Goal: Information Seeking & Learning: Learn about a topic

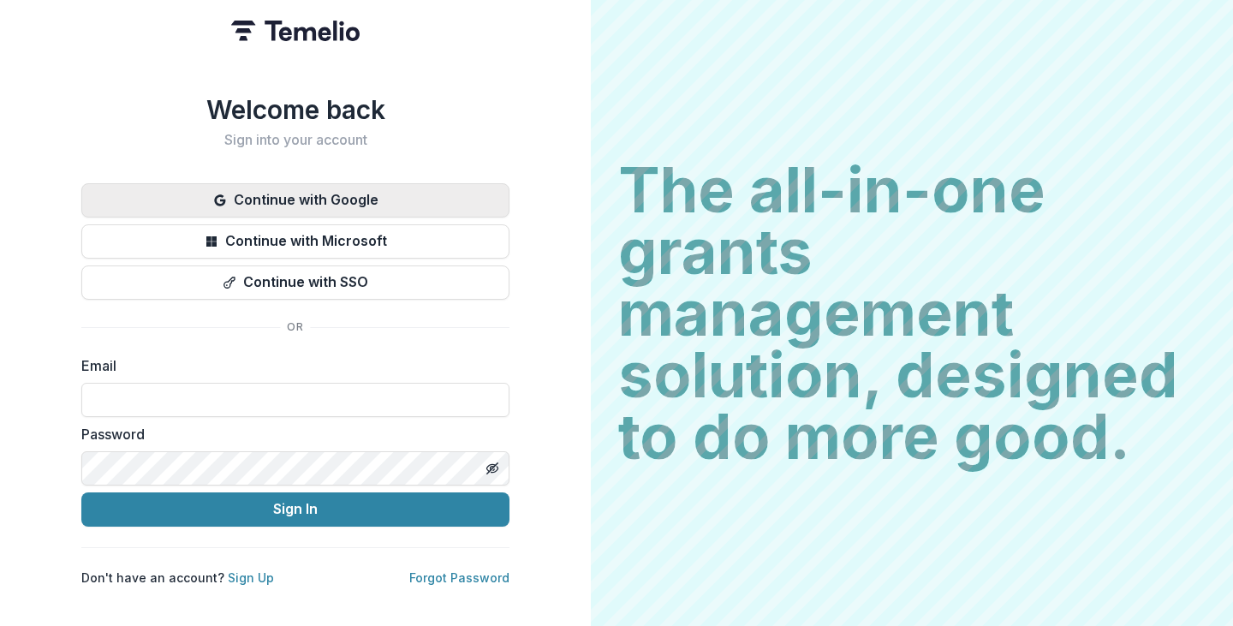
click at [322, 186] on button "Continue with Google" at bounding box center [295, 200] width 428 height 34
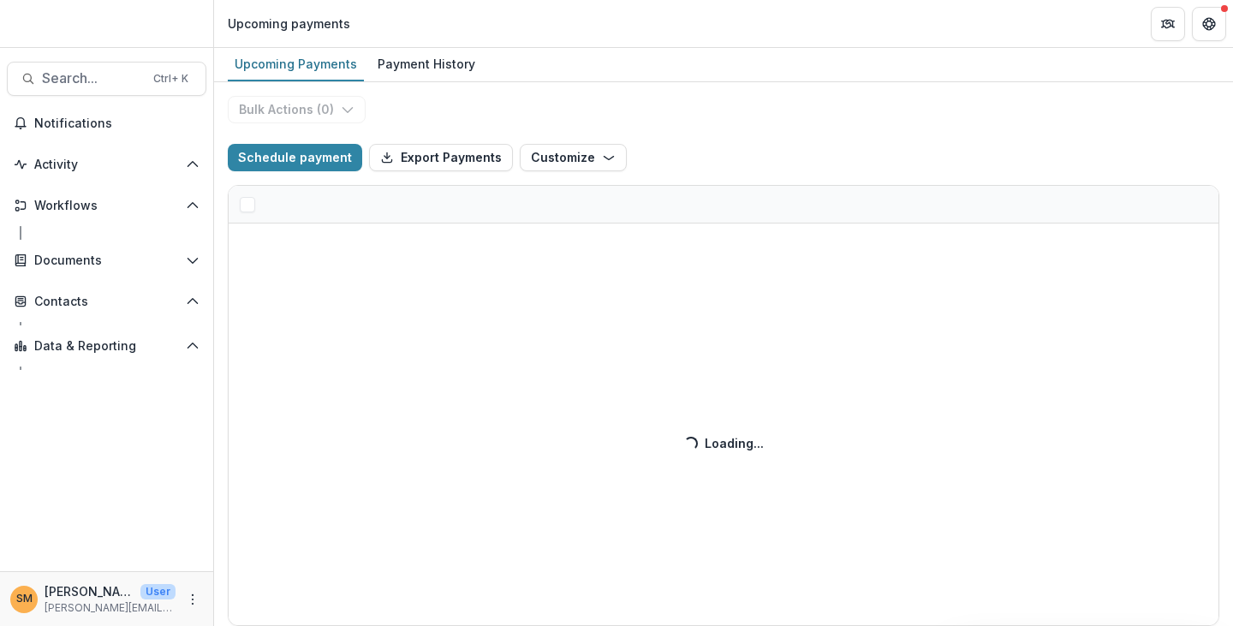
select select "******"
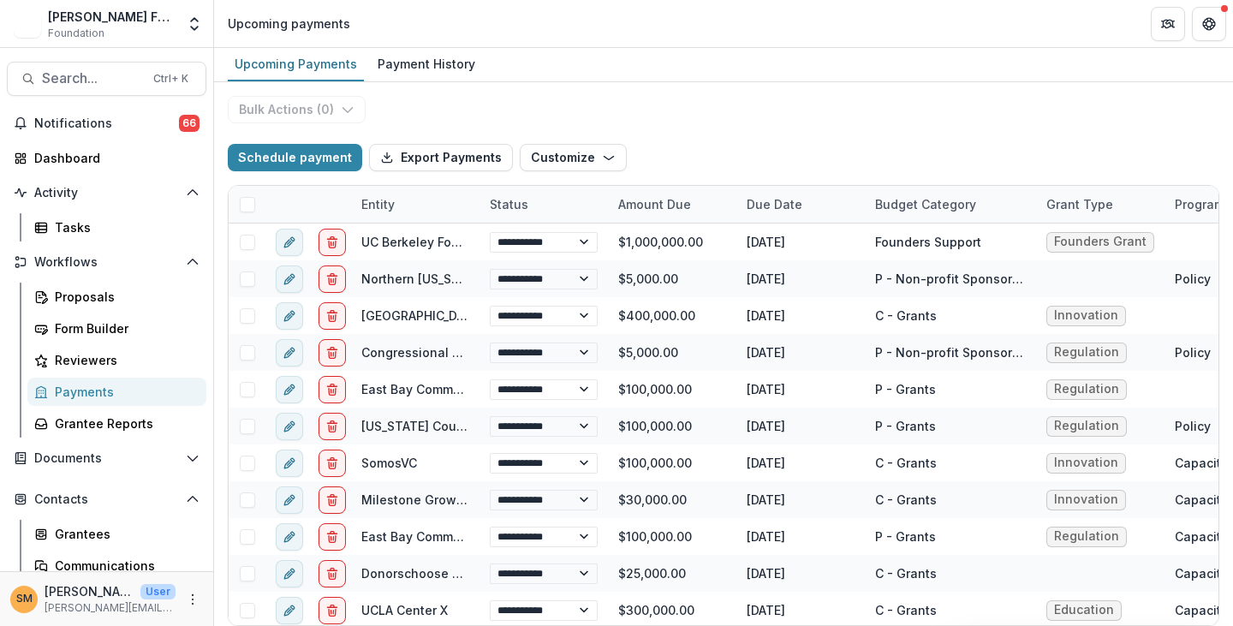
select select "******"
click at [79, 297] on div "Proposals" at bounding box center [124, 297] width 138 height 18
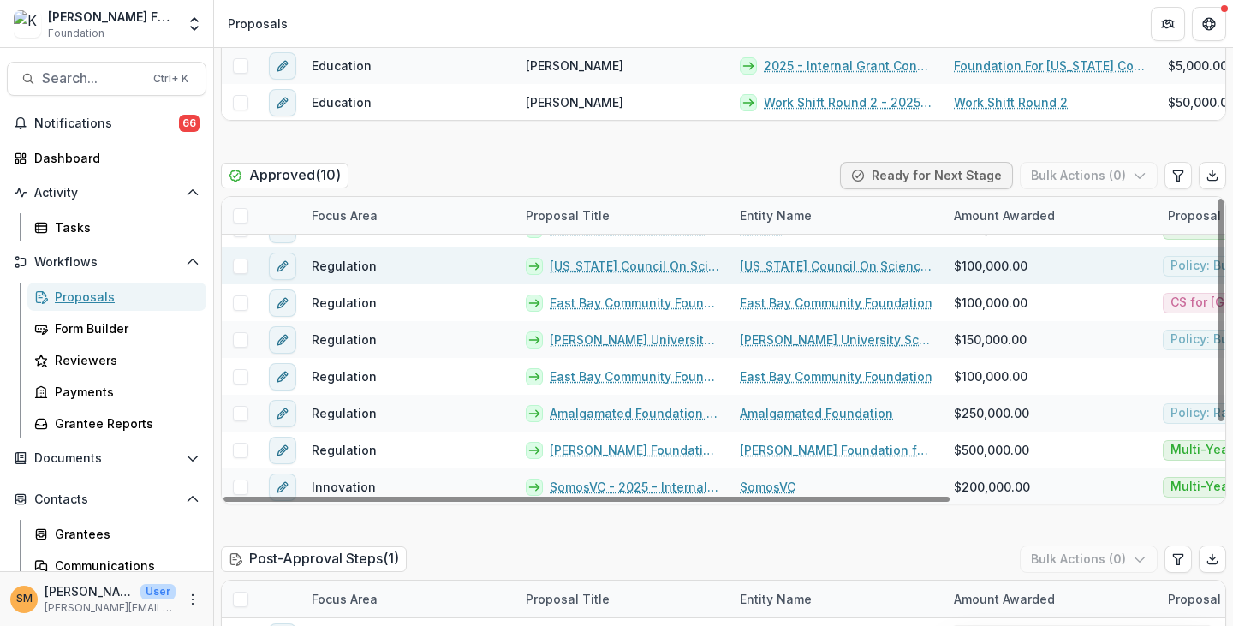
scroll to position [856, 0]
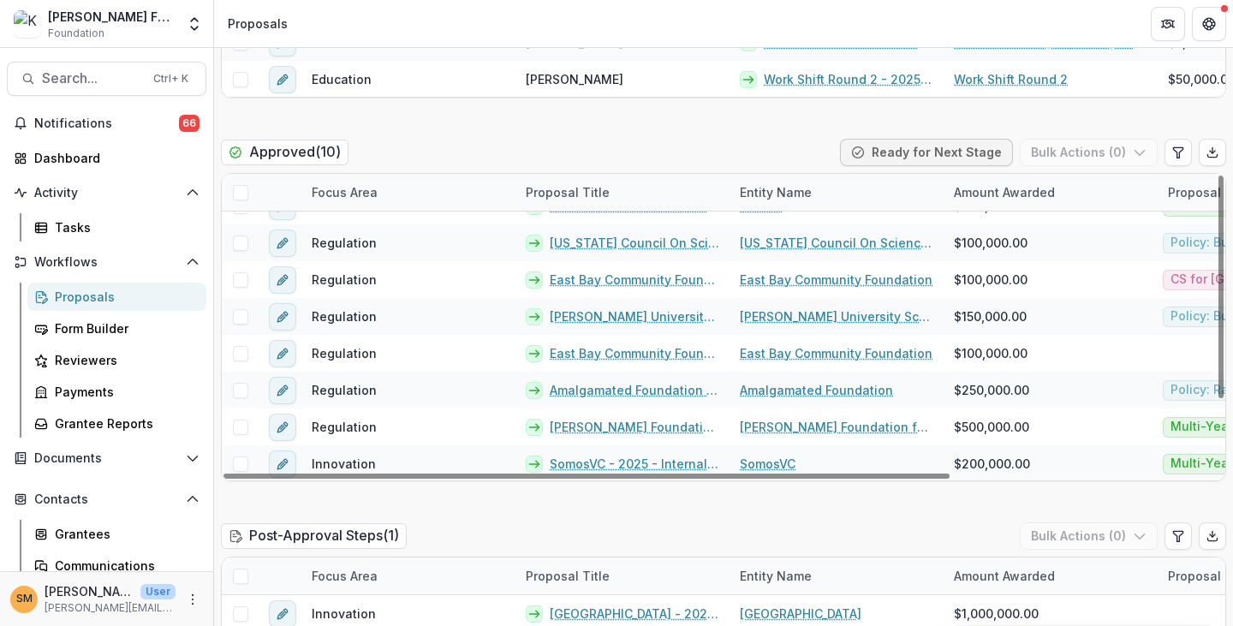
click at [361, 187] on div "Focus Area" at bounding box center [344, 192] width 86 height 18
click at [341, 229] on input at bounding box center [408, 230] width 206 height 27
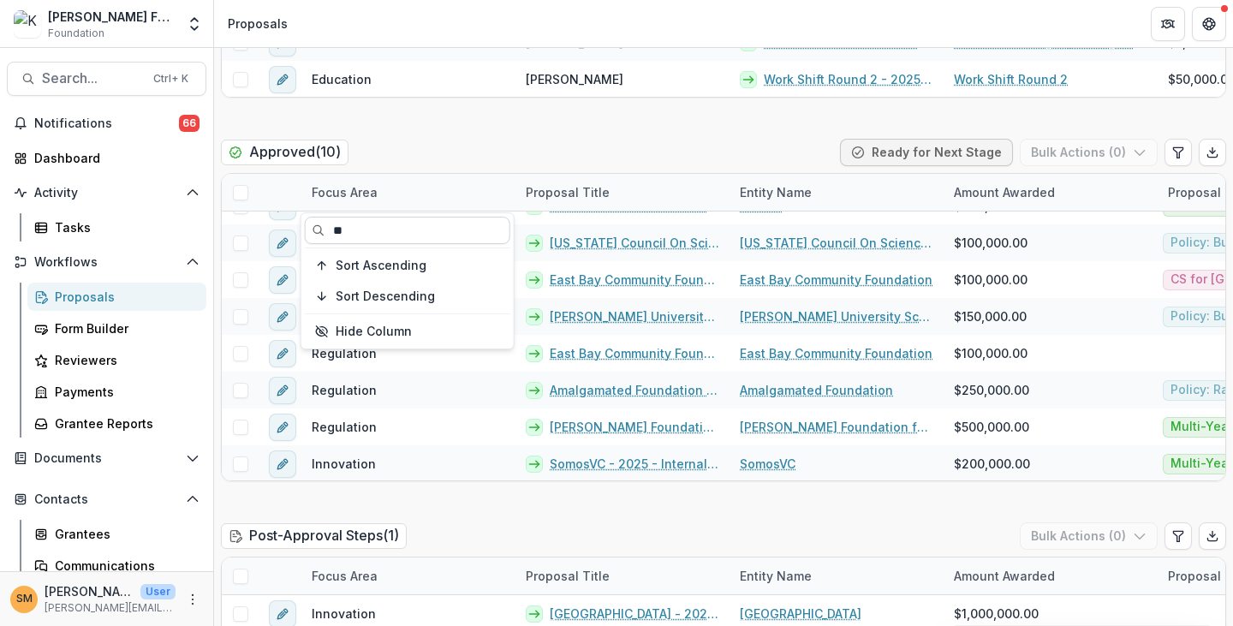
scroll to position [0, 0]
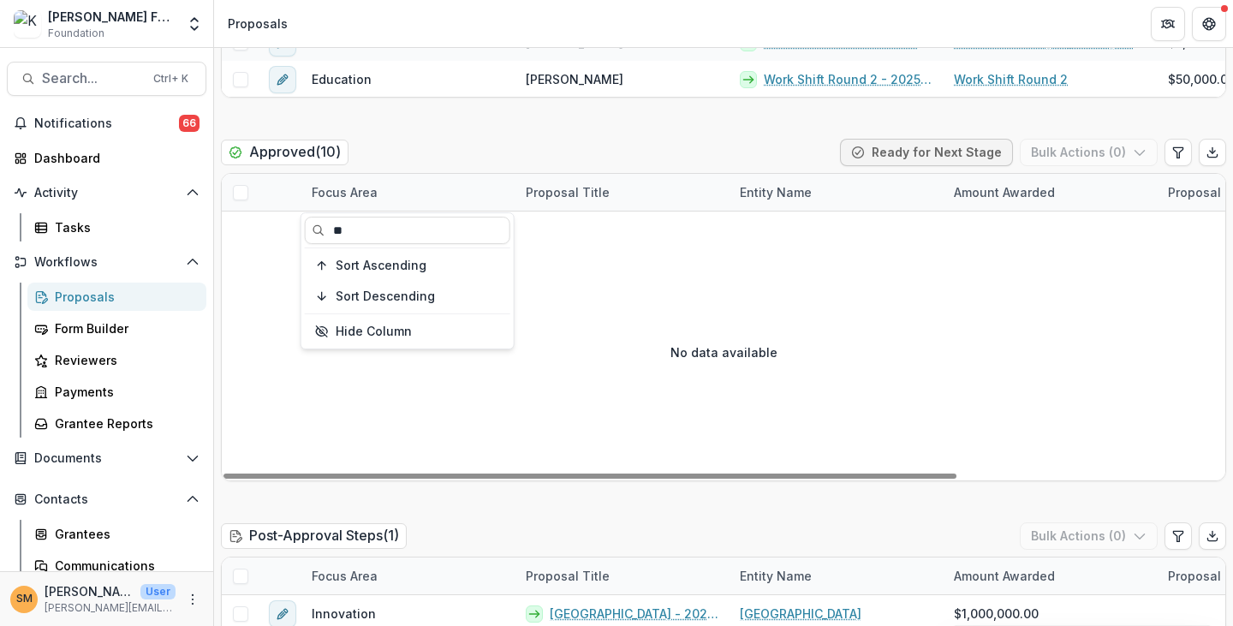
type input "**"
click at [392, 160] on div "Approved ( 10 ) Ready for Next Stage Bulk Actions ( 0 )" at bounding box center [723, 156] width 1005 height 34
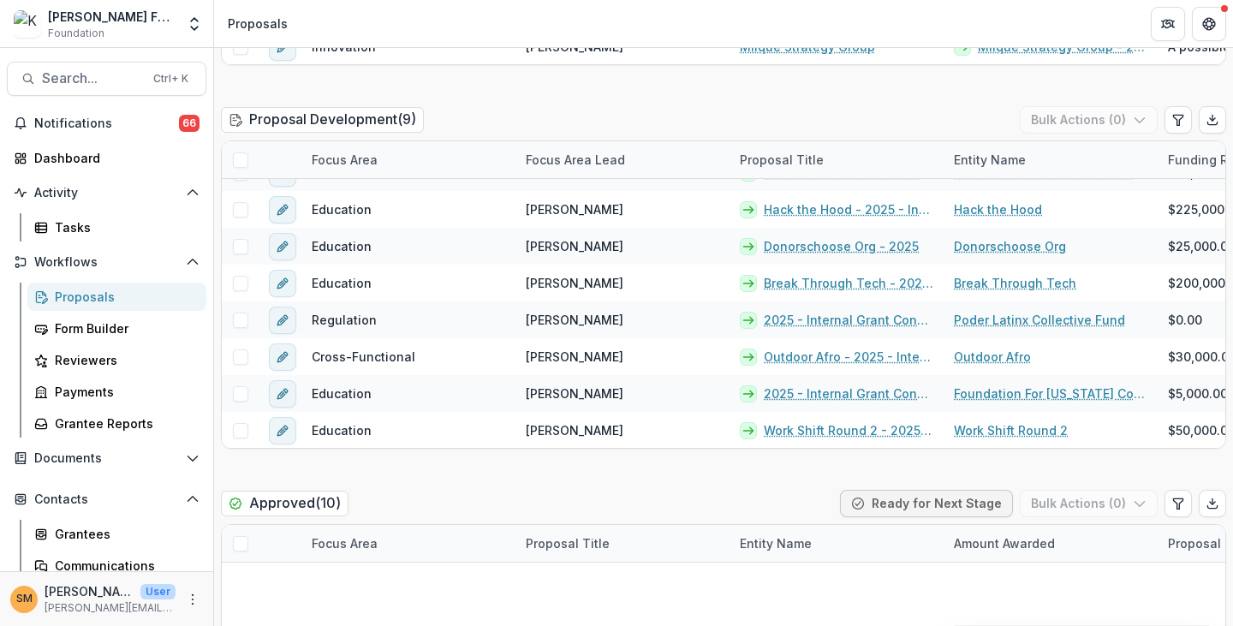
scroll to position [428, 0]
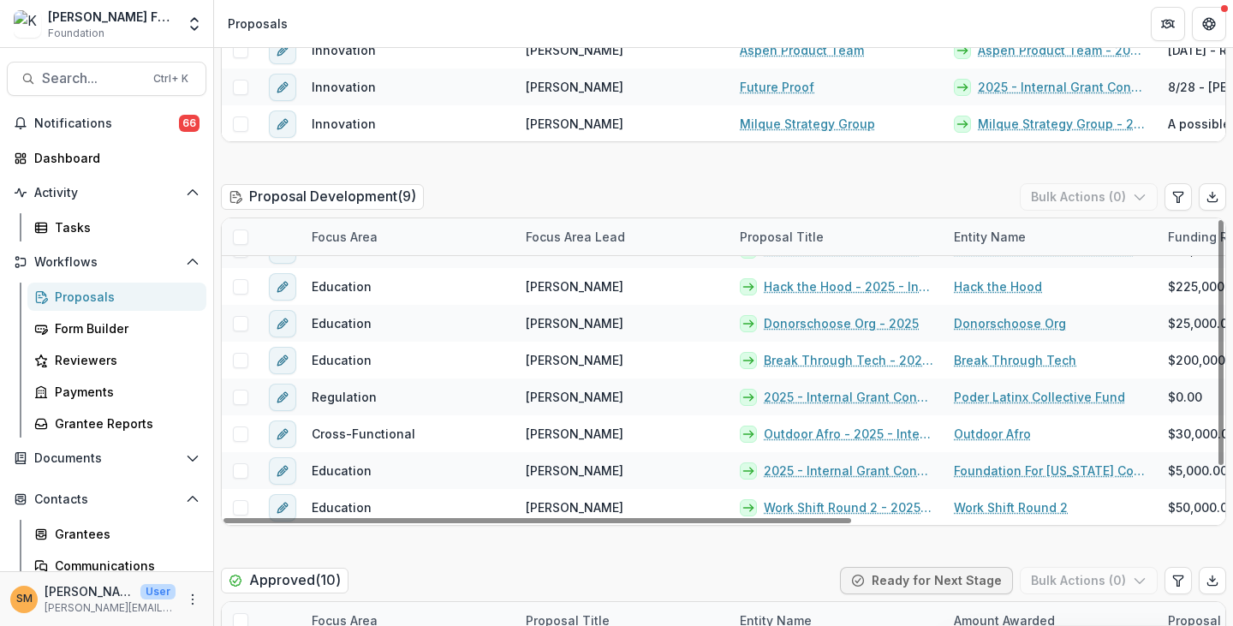
click at [358, 225] on div "Focus Area" at bounding box center [408, 236] width 214 height 37
click at [351, 267] on input at bounding box center [408, 274] width 206 height 27
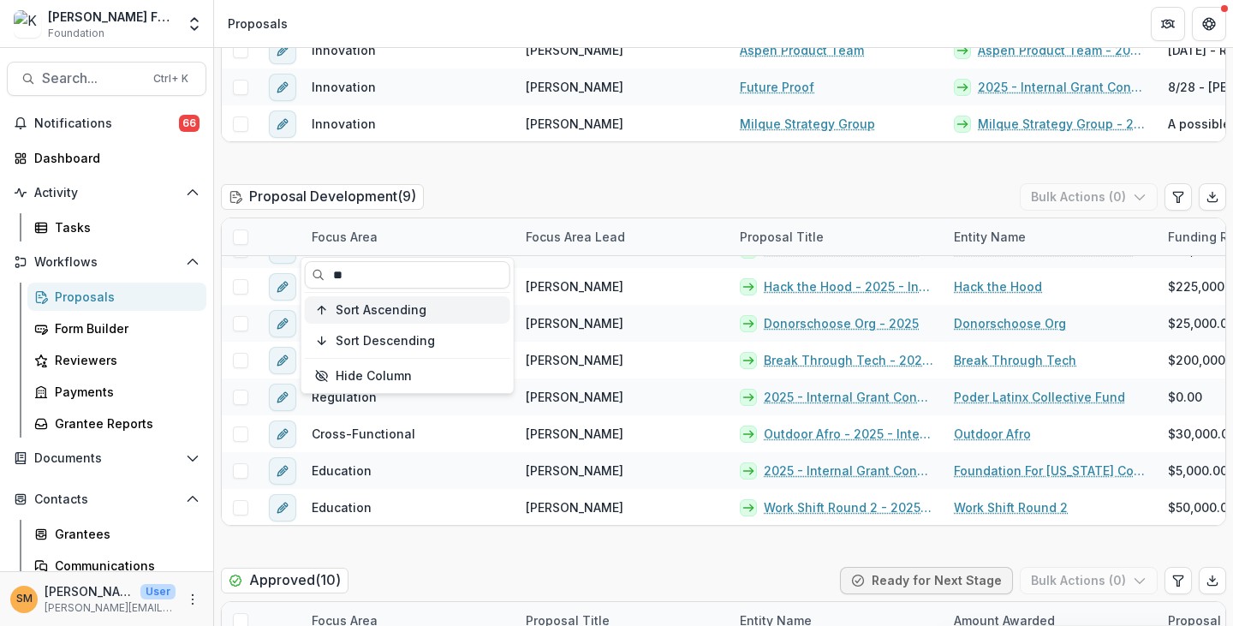
scroll to position [0, 0]
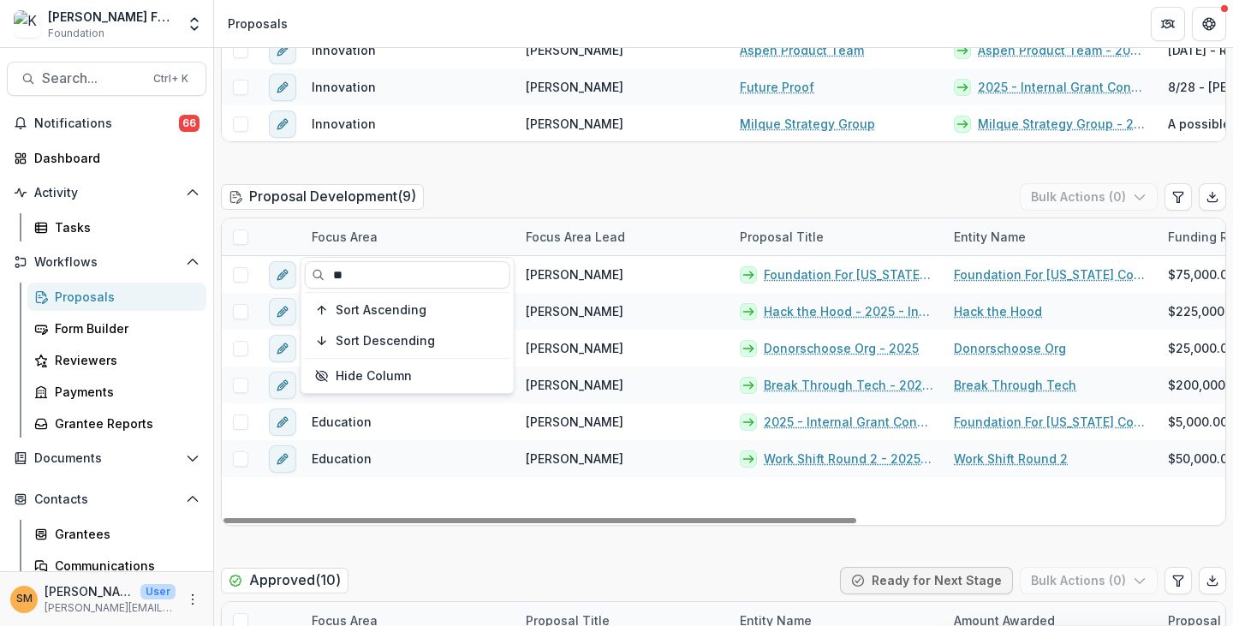
type input "**"
click at [461, 206] on div "Proposal Development ( 9 ) Bulk Actions ( 0 )" at bounding box center [723, 200] width 1005 height 34
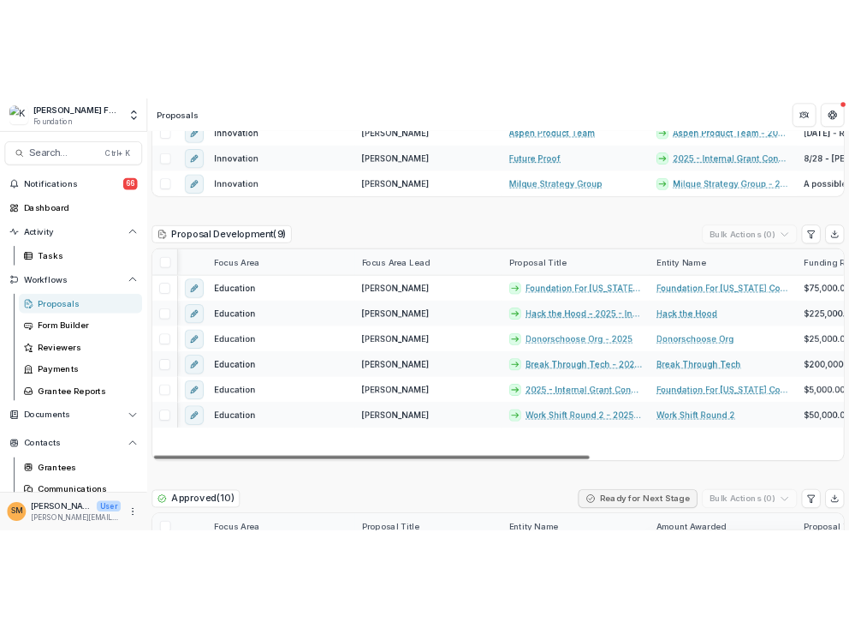
scroll to position [0, 79]
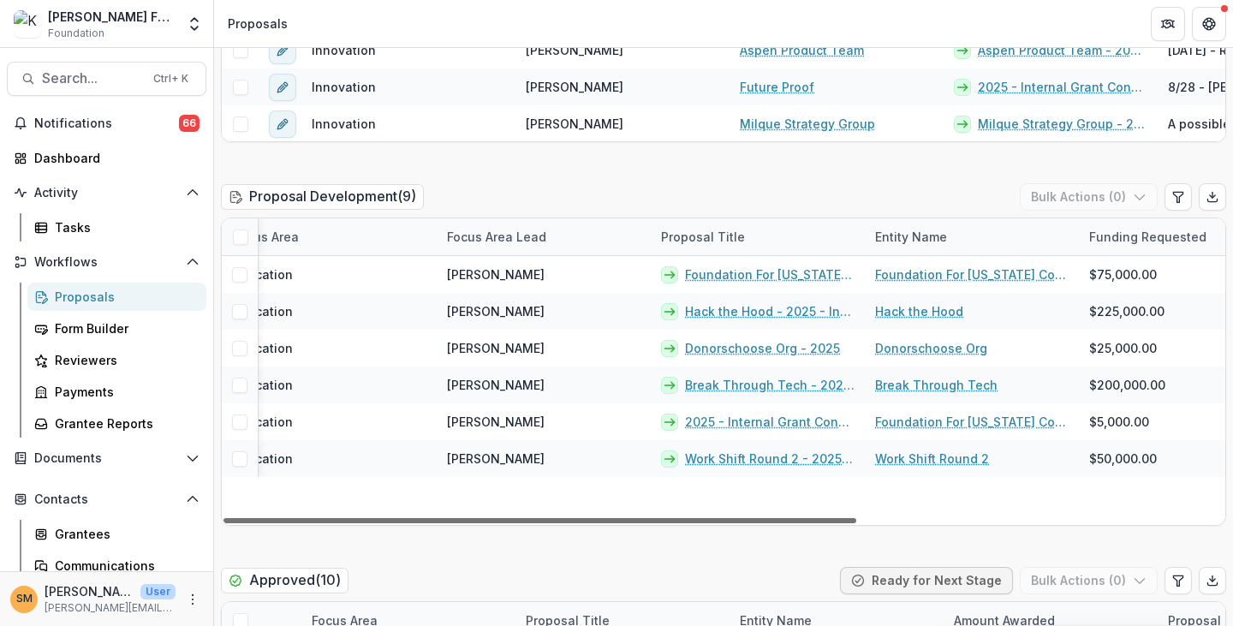
drag, startPoint x: 765, startPoint y: 518, endPoint x: 814, endPoint y: 518, distance: 49.7
click at [814, 518] on div at bounding box center [540, 520] width 633 height 5
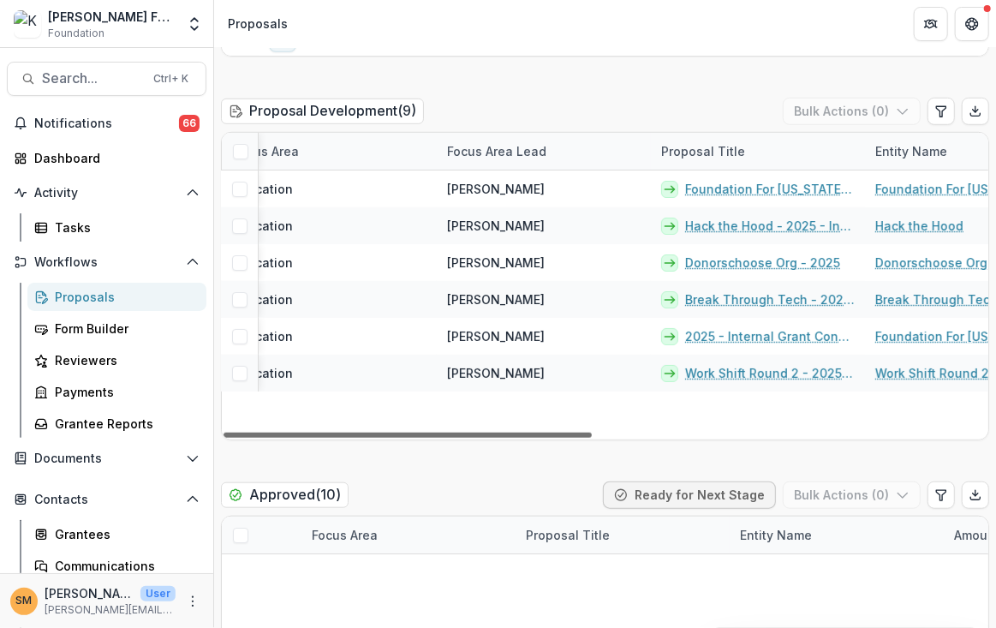
scroll to position [0, 0]
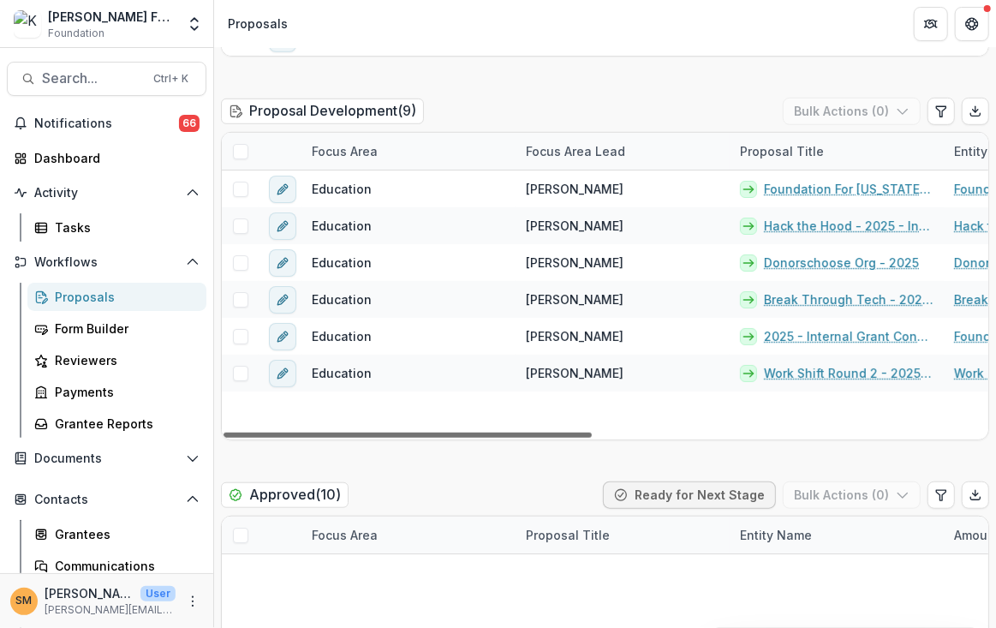
drag, startPoint x: 396, startPoint y: 435, endPoint x: 347, endPoint y: 436, distance: 48.8
click at [347, 436] on div at bounding box center [408, 434] width 368 height 5
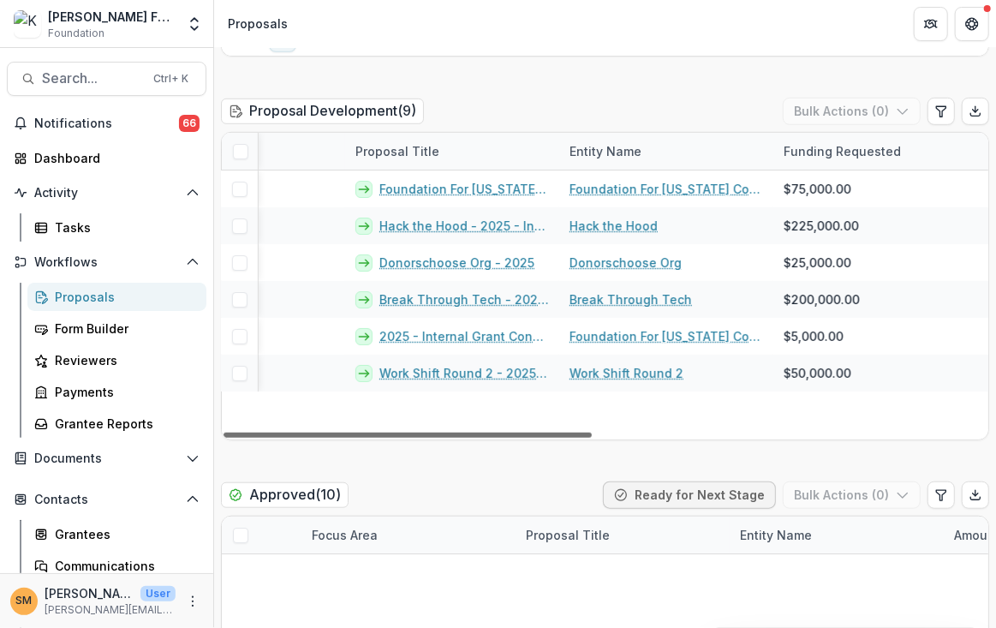
scroll to position [0, 218]
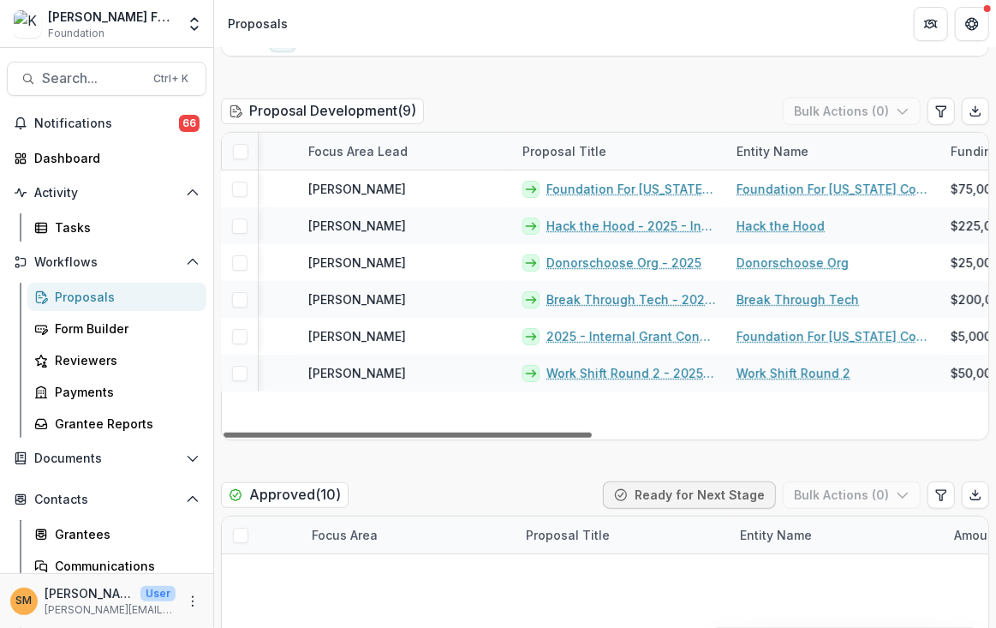
drag, startPoint x: 562, startPoint y: 434, endPoint x: 666, endPoint y: 456, distance: 106.8
click at [592, 438] on div at bounding box center [408, 434] width 368 height 5
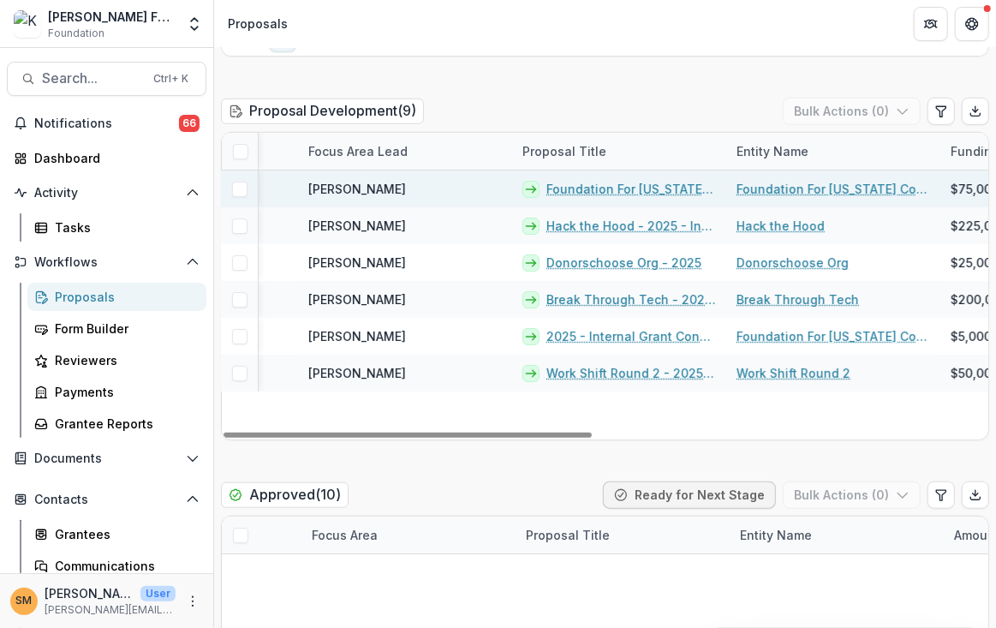
click at [606, 189] on link "Foundation For [US_STATE] Community Colleges - 2025 - Internal Grant Concept Fo…" at bounding box center [631, 189] width 170 height 18
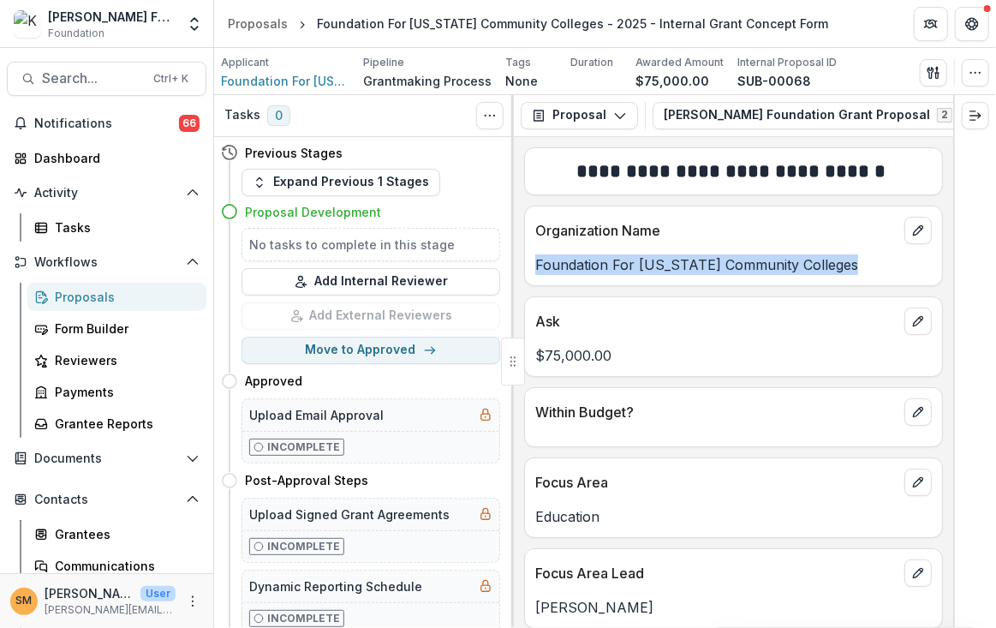
drag, startPoint x: 533, startPoint y: 263, endPoint x: 835, endPoint y: 261, distance: 301.4
click at [835, 261] on div "Foundation For [US_STATE] Community Colleges" at bounding box center [733, 264] width 417 height 21
copy p "Foundation For [US_STATE] Community Colleges"
click at [89, 302] on div "Proposals" at bounding box center [124, 297] width 138 height 18
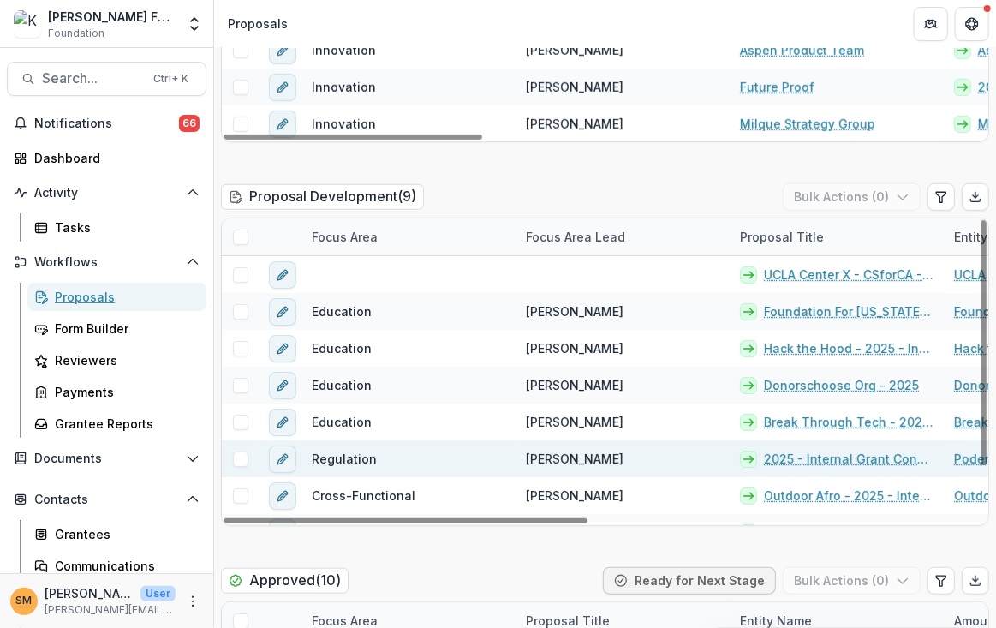
scroll to position [62, 0]
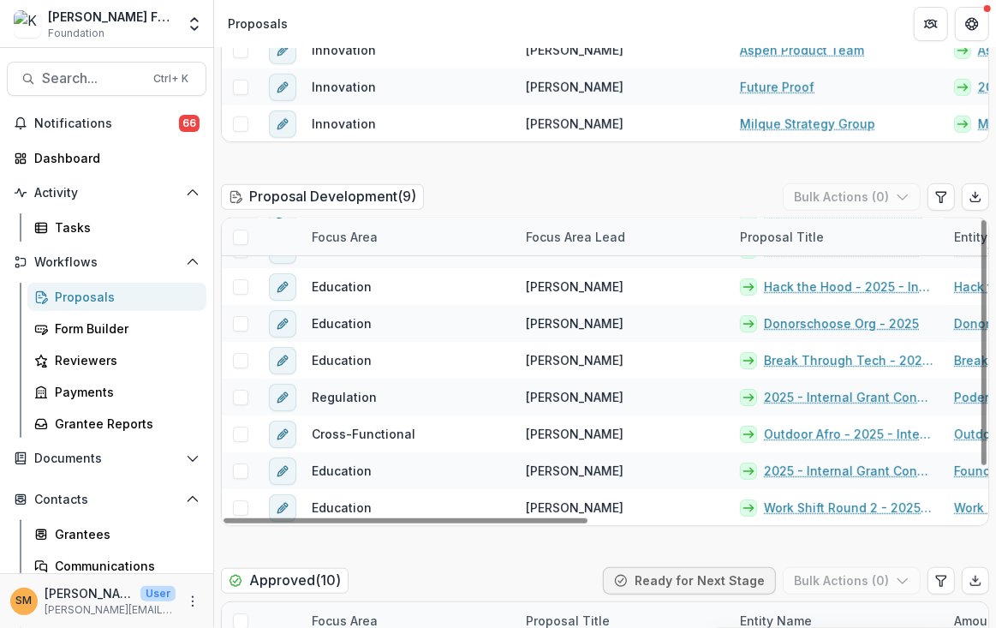
click at [344, 237] on div "Focus Area" at bounding box center [344, 237] width 86 height 18
click at [353, 273] on input at bounding box center [408, 274] width 206 height 27
type input "**"
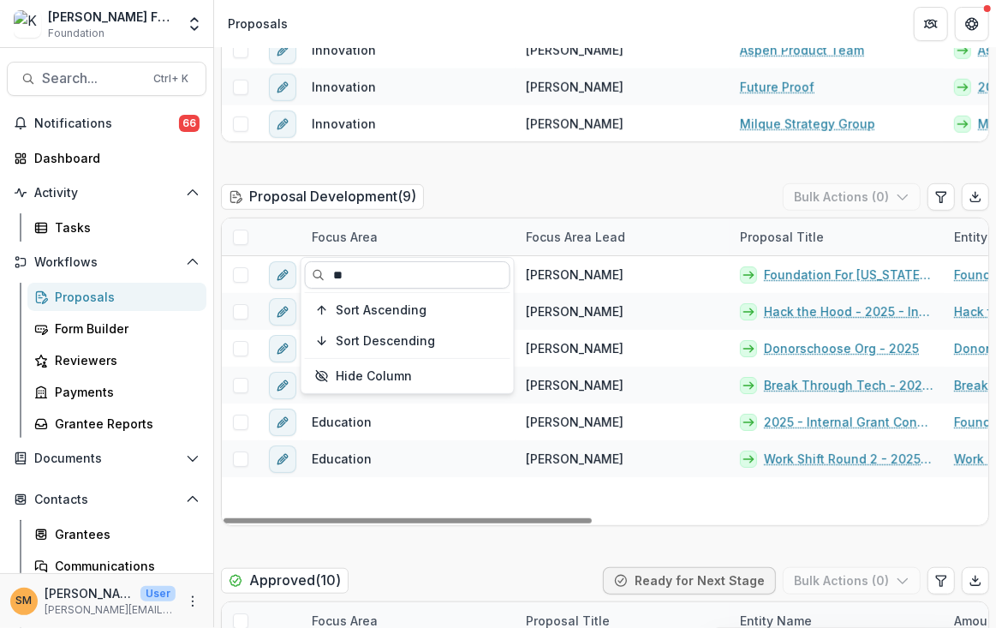
scroll to position [0, 0]
click at [563, 190] on div "Proposal Development ( 9 ) Bulk Actions ( 0 )" at bounding box center [605, 200] width 768 height 34
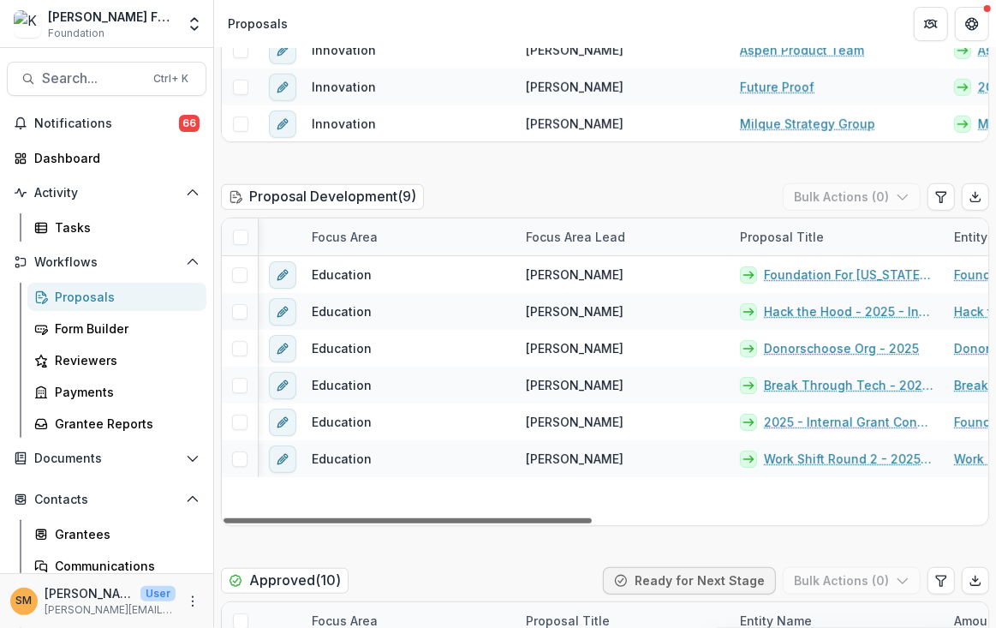
drag, startPoint x: 546, startPoint y: 518, endPoint x: 642, endPoint y: 509, distance: 96.4
click at [592, 518] on div at bounding box center [408, 520] width 368 height 5
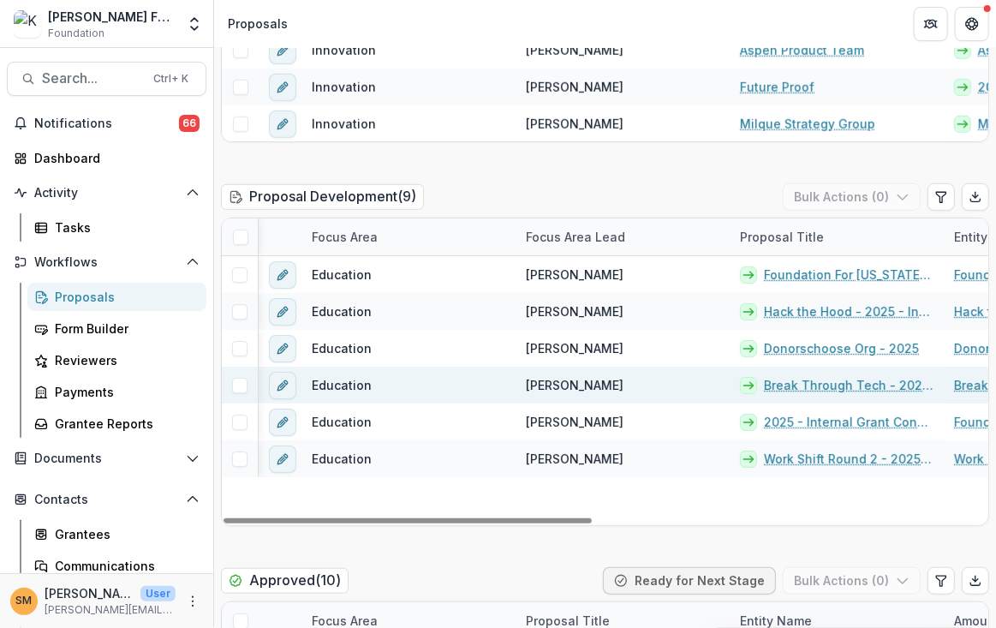
scroll to position [0, 200]
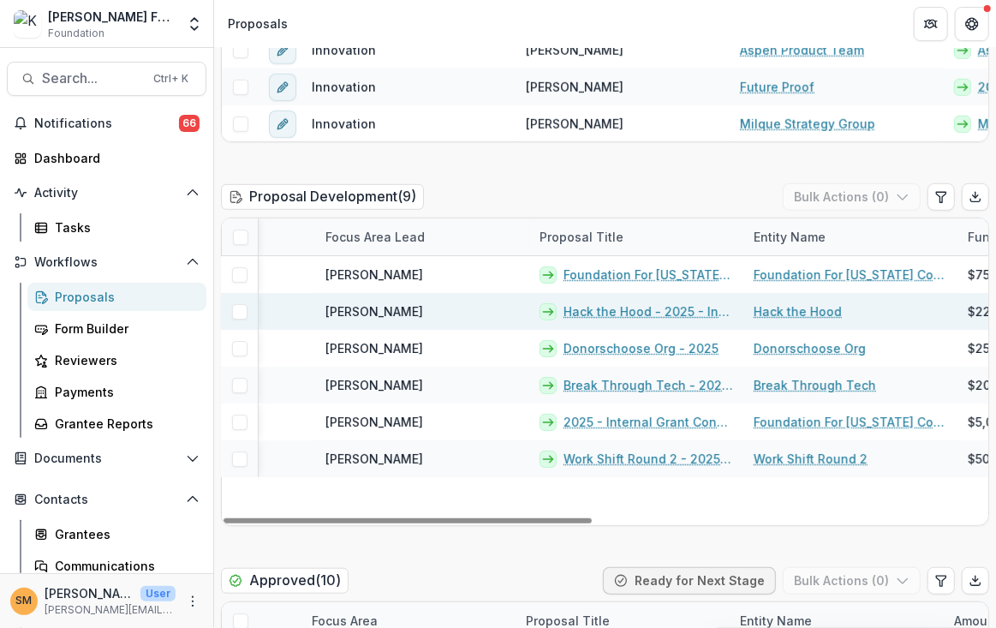
click at [770, 313] on link "Hack the Hood" at bounding box center [798, 311] width 88 height 18
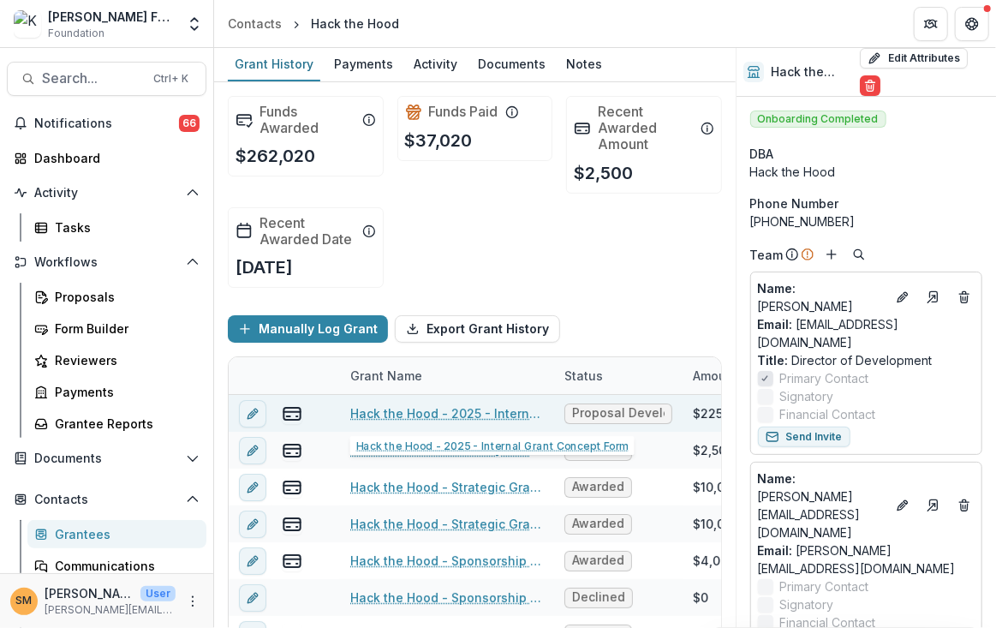
click at [469, 407] on link "Hack the Hood - 2025 - Internal Grant Concept Form" at bounding box center [447, 413] width 194 height 18
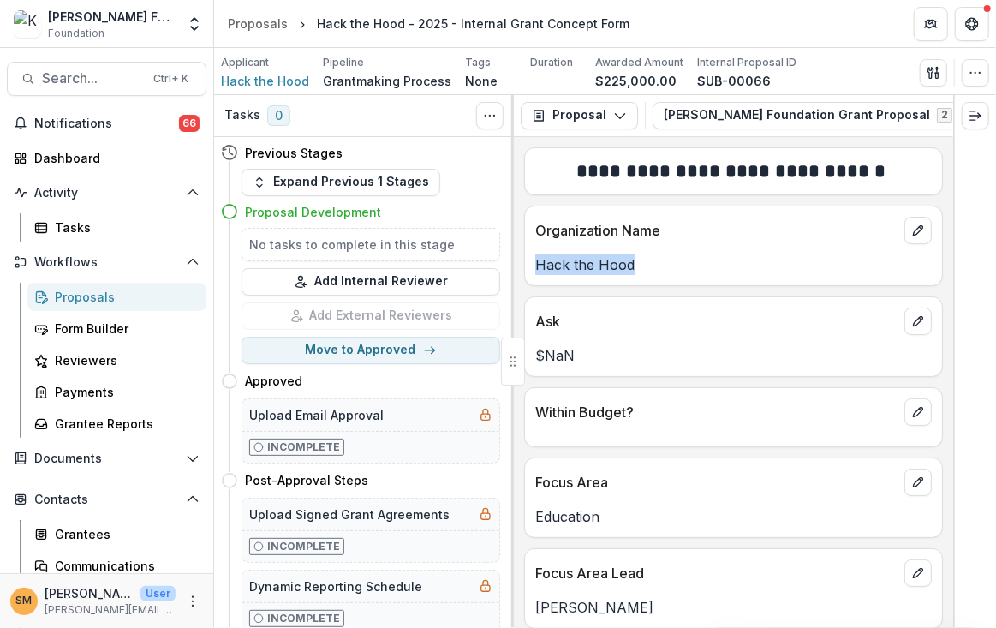
drag, startPoint x: 536, startPoint y: 265, endPoint x: 631, endPoint y: 266, distance: 95.1
click at [631, 266] on p "Hack the Hood" at bounding box center [733, 264] width 396 height 21
copy p "Hack the Hood"
click at [918, 319] on icon "edit" at bounding box center [917, 321] width 9 height 9
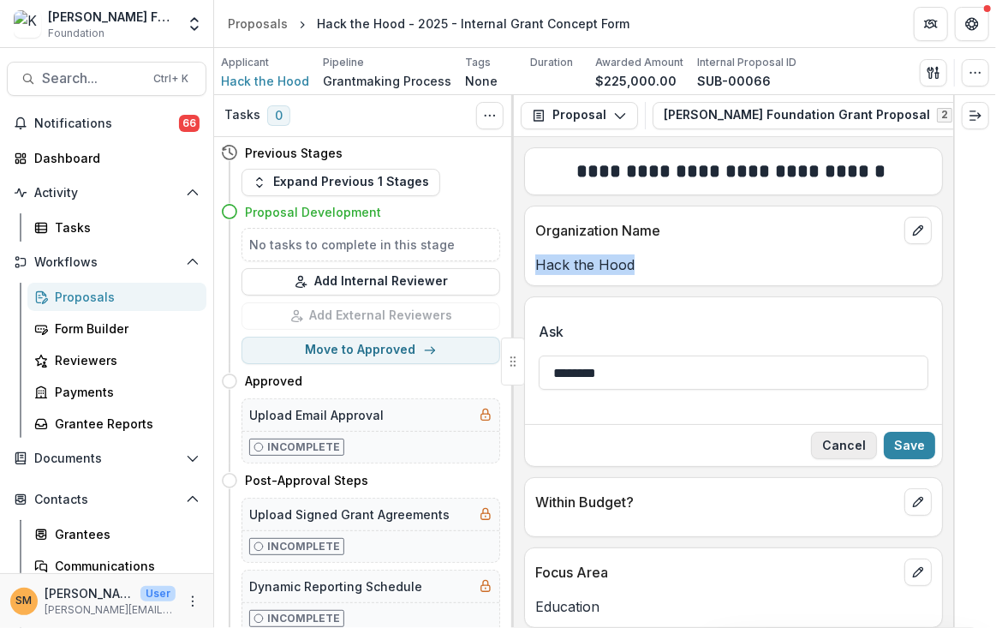
click at [845, 451] on button "Cancel" at bounding box center [844, 445] width 66 height 27
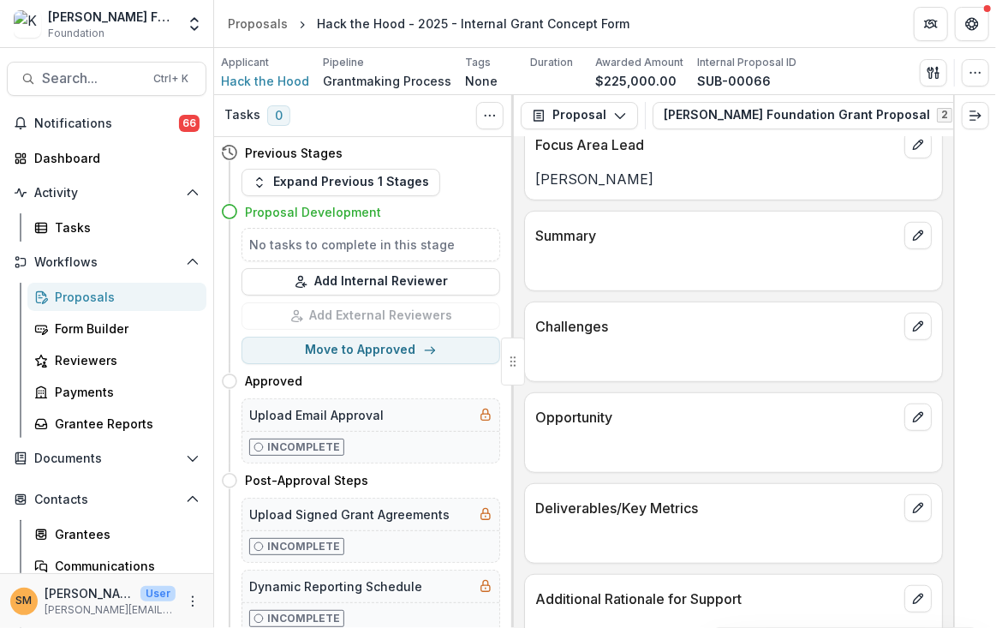
scroll to position [86, 0]
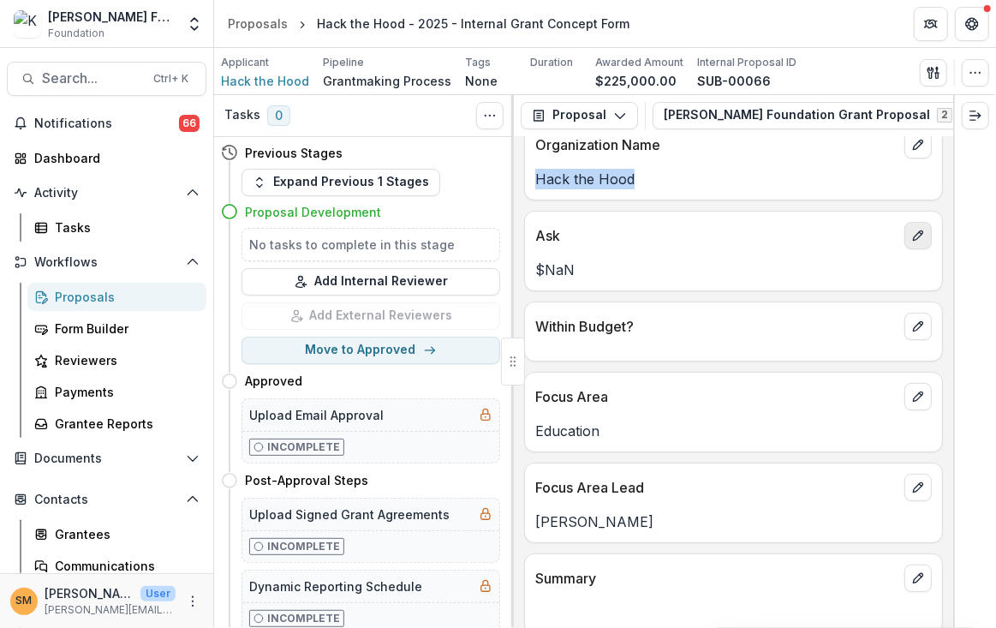
click at [912, 229] on icon "edit" at bounding box center [918, 236] width 14 height 14
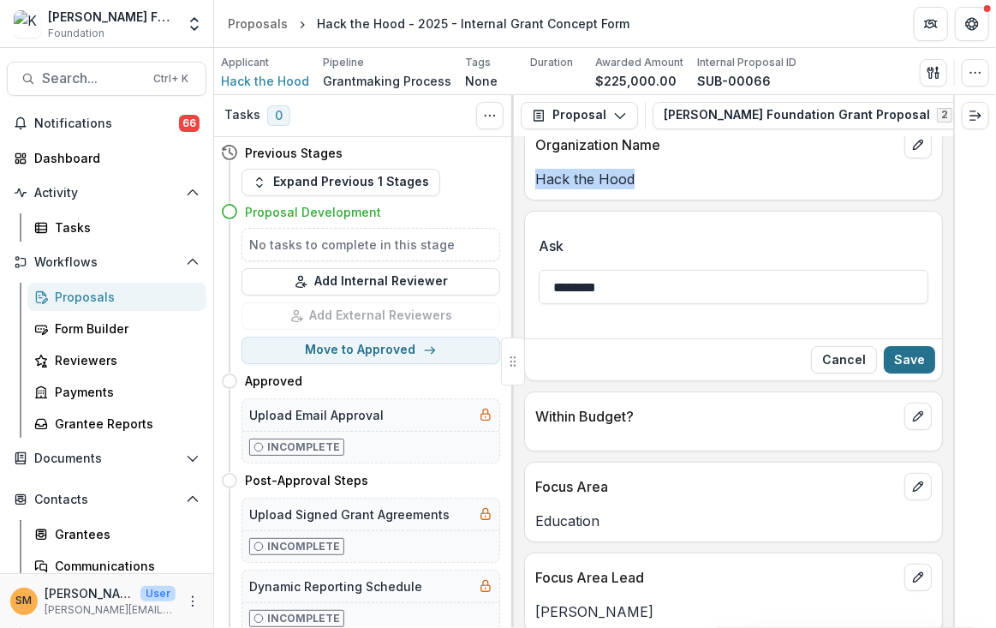
click at [909, 364] on button "Save" at bounding box center [909, 359] width 51 height 27
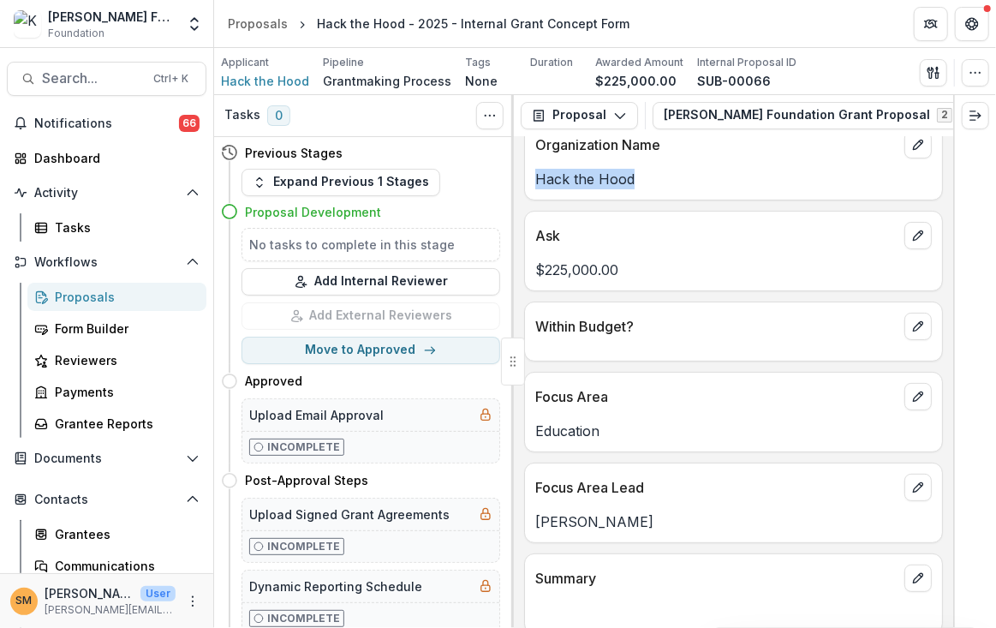
click at [86, 290] on div "Proposals" at bounding box center [124, 297] width 138 height 18
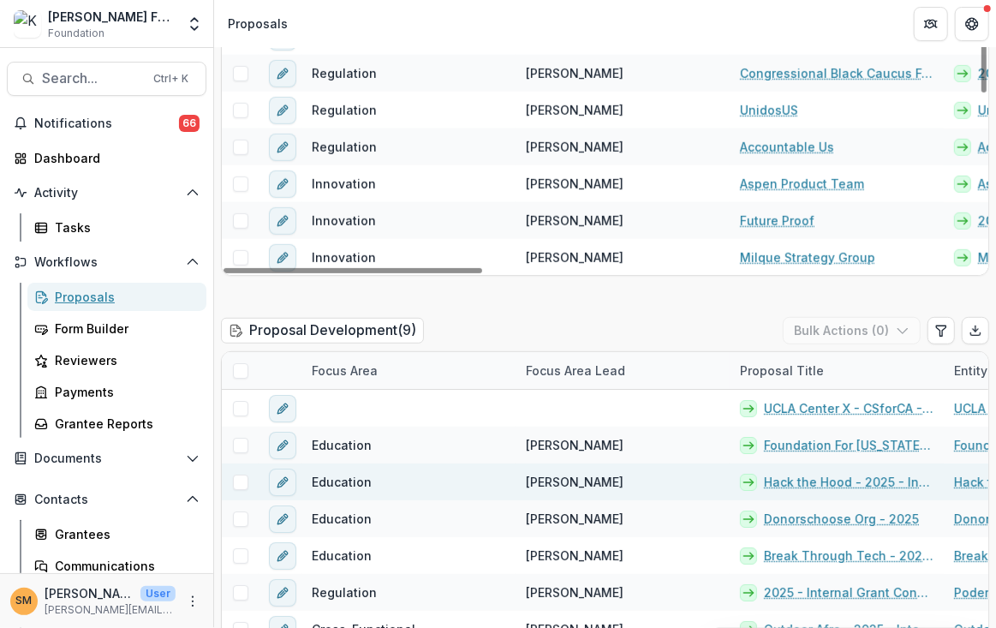
scroll to position [343, 0]
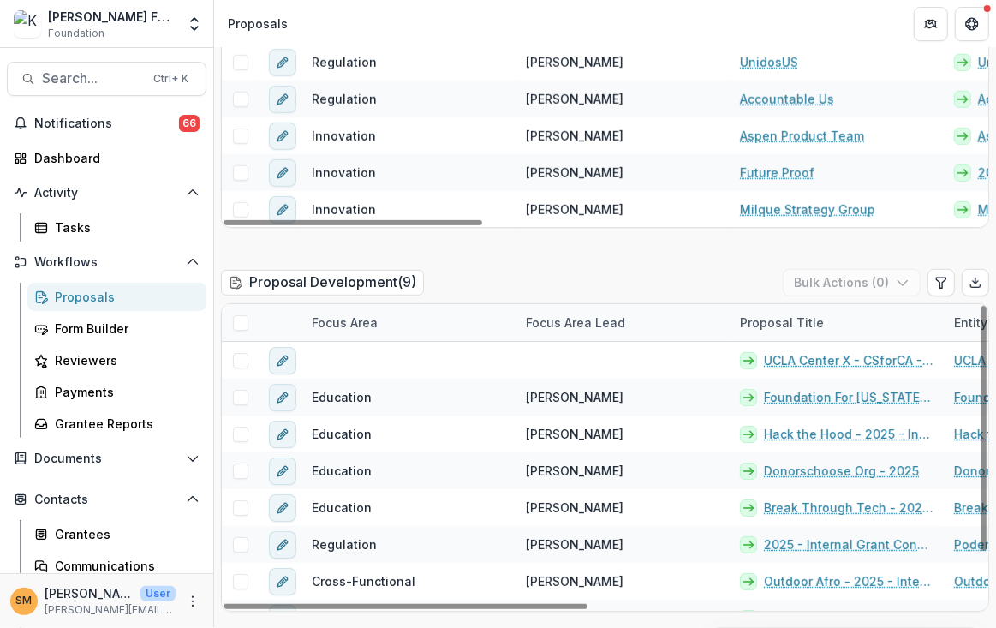
click at [347, 319] on div "Focus Area" at bounding box center [344, 322] width 86 height 18
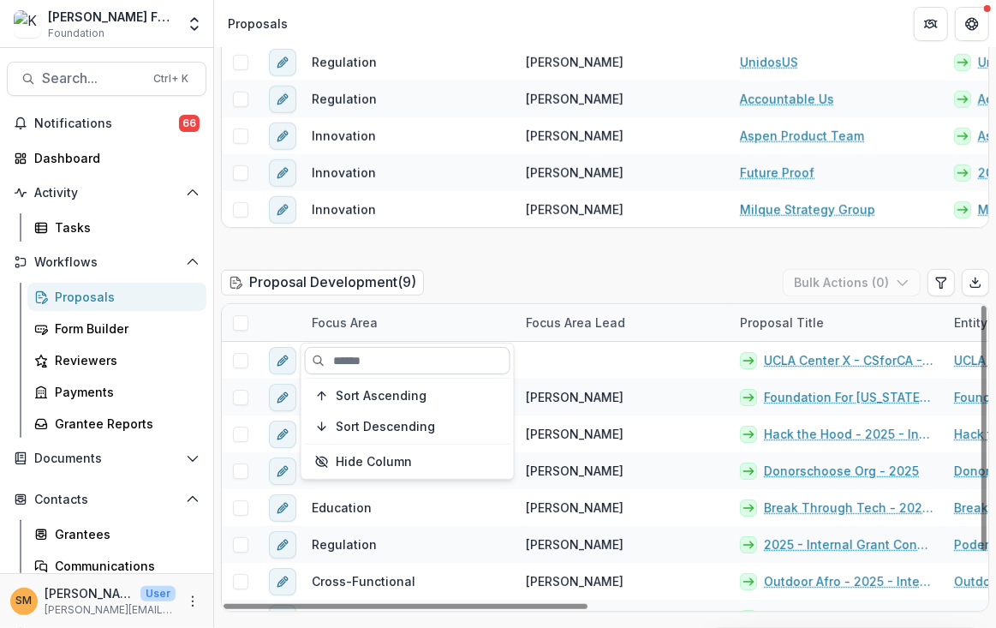
click at [371, 361] on input at bounding box center [408, 360] width 206 height 27
type input "**"
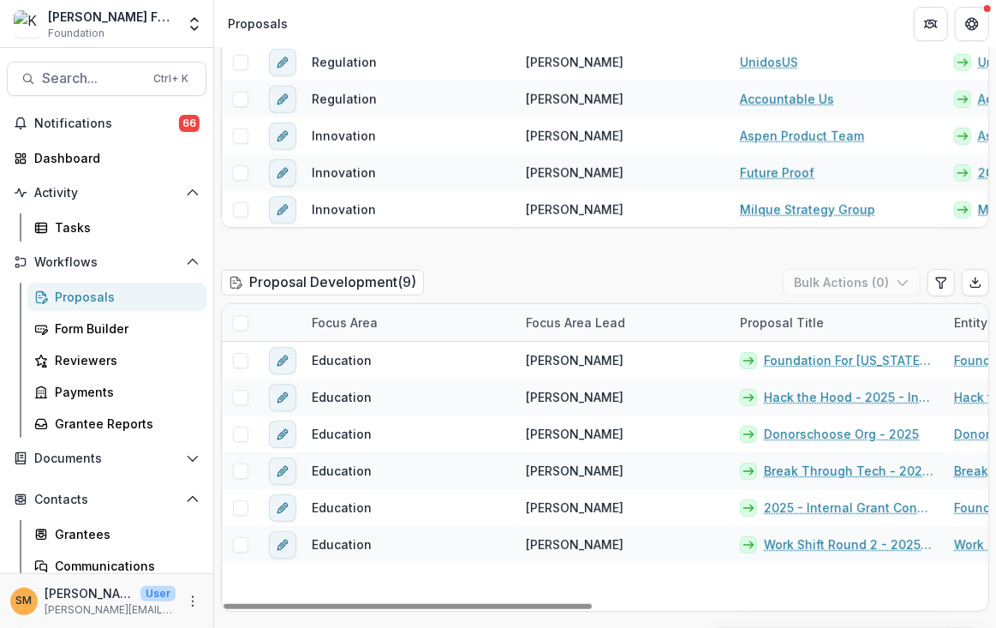
click at [606, 287] on div "Proposal Development ( 9 ) Bulk Actions ( 0 )" at bounding box center [605, 286] width 768 height 34
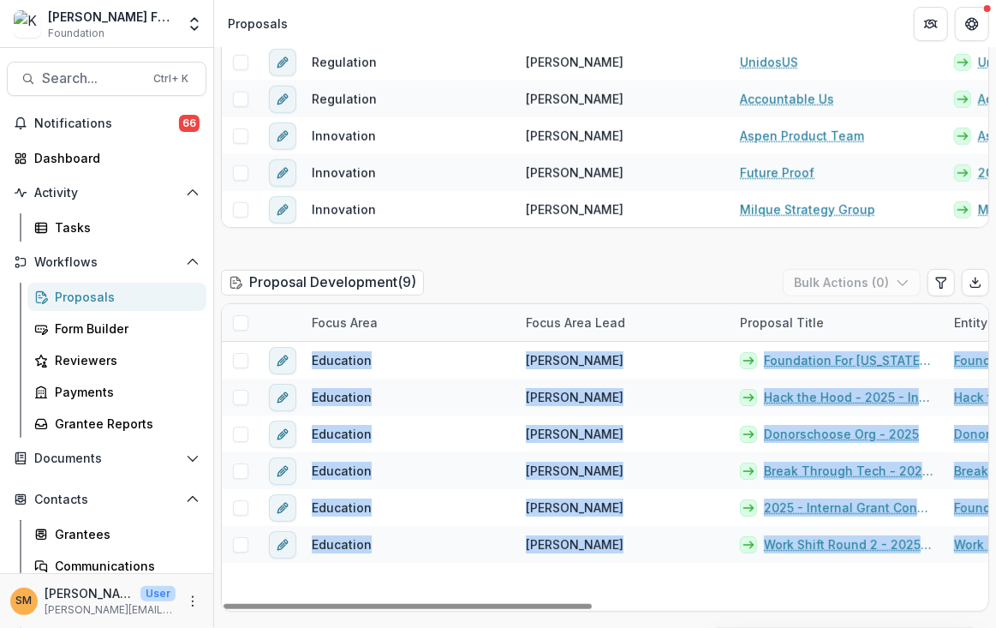
drag, startPoint x: 567, startPoint y: 610, endPoint x: 651, endPoint y: 602, distance: 84.3
click at [651, 602] on div "Focus Area Focus Area Lead Proposal Title Entity Name Funding Requested Summary…" at bounding box center [605, 457] width 768 height 308
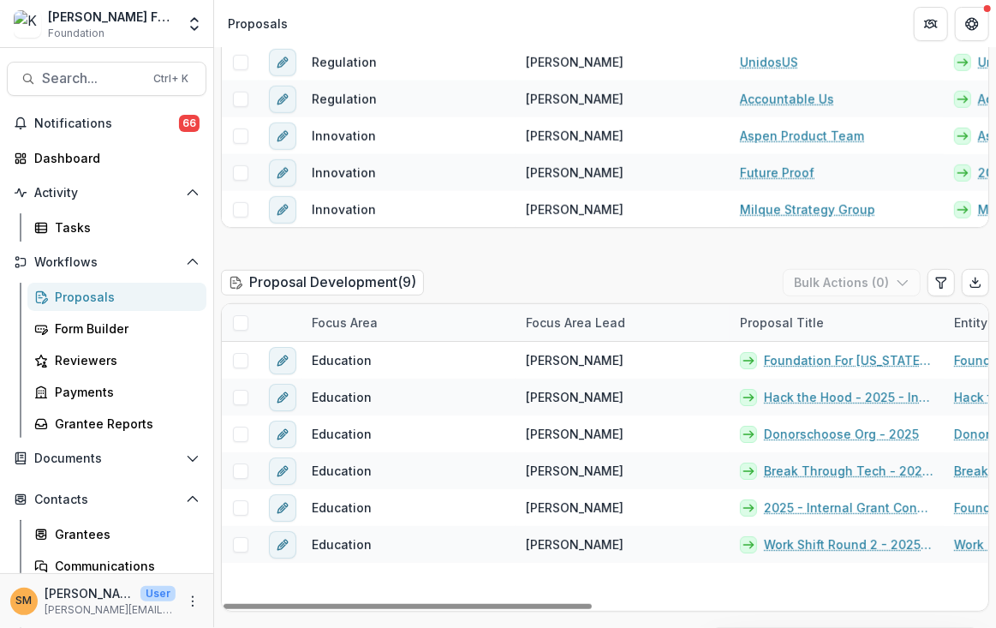
click at [563, 580] on div "Education [PERSON_NAME] Foundation For [US_STATE] Community Colleges - 2025 - I…" at bounding box center [1011, 476] width 1578 height 269
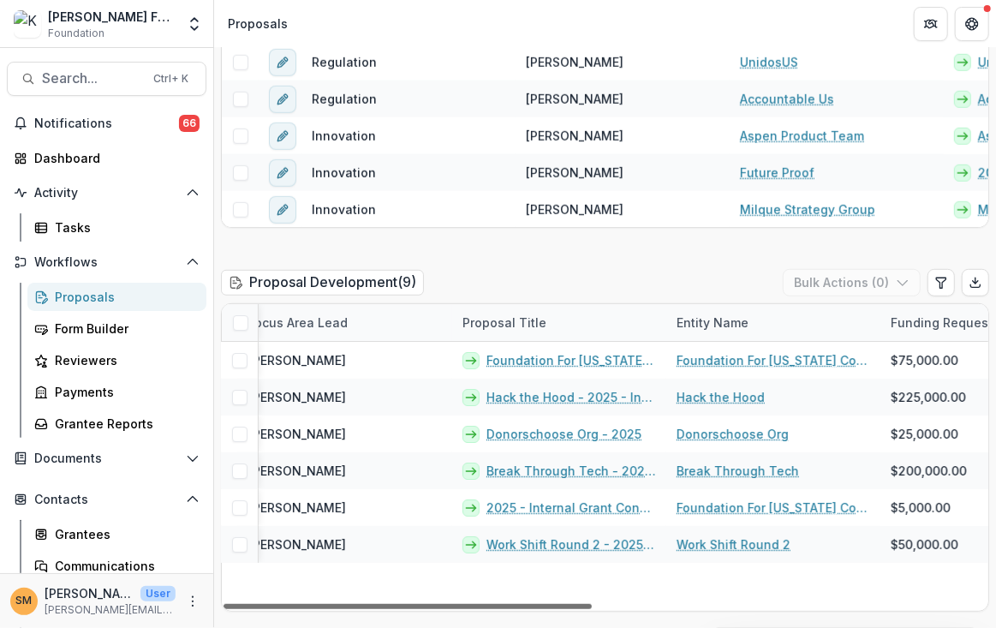
scroll to position [0, 293]
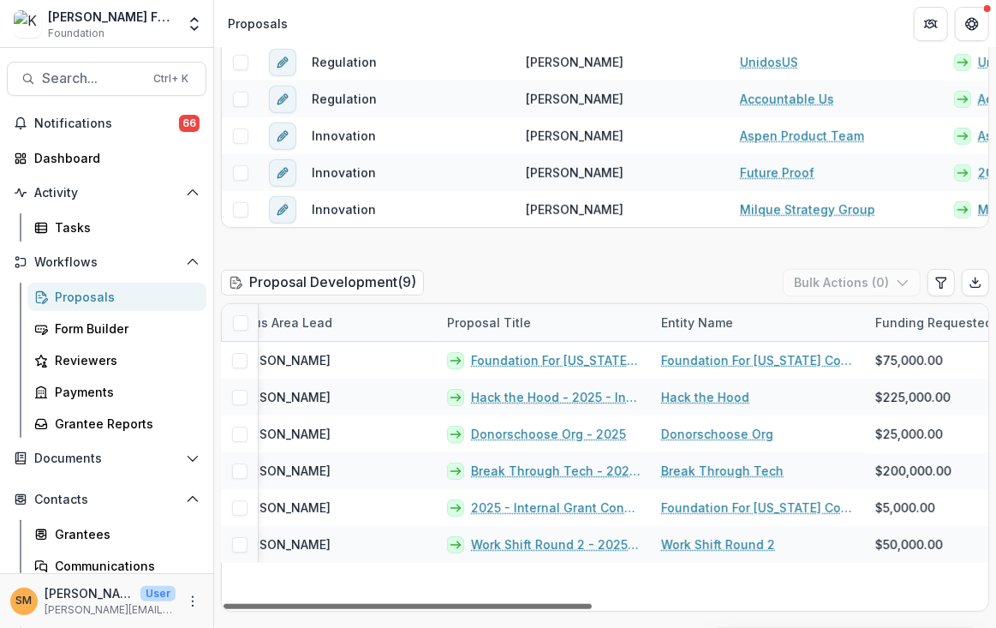
drag, startPoint x: 591, startPoint y: 605, endPoint x: 694, endPoint y: 603, distance: 102.8
click at [592, 604] on div at bounding box center [408, 606] width 368 height 5
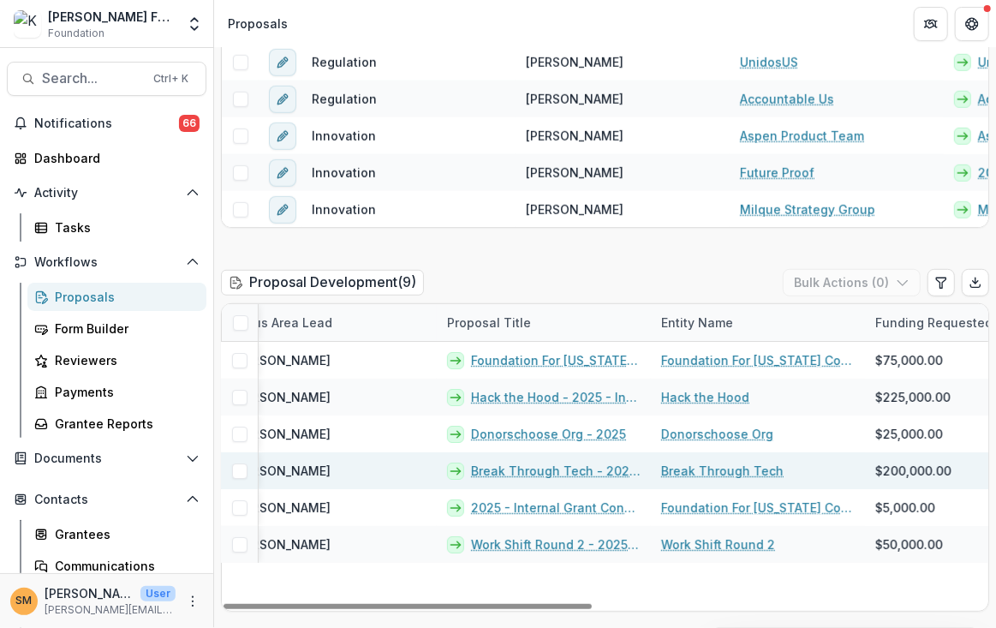
click at [721, 468] on link "Break Through Tech" at bounding box center [722, 471] width 122 height 18
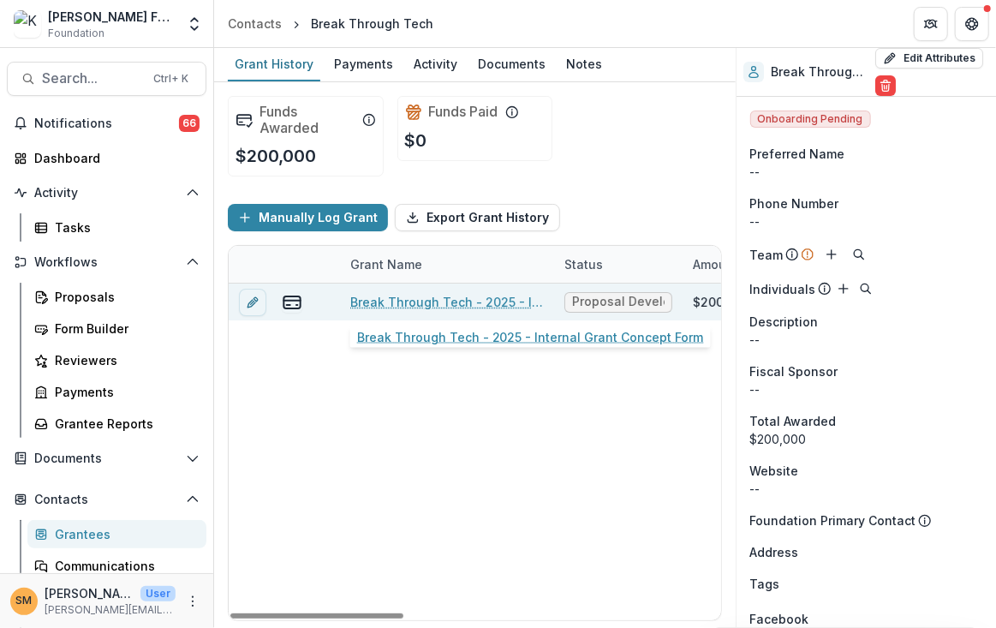
click at [367, 304] on link "Break Through Tech - 2025 - Internal Grant Concept Form" at bounding box center [447, 302] width 194 height 18
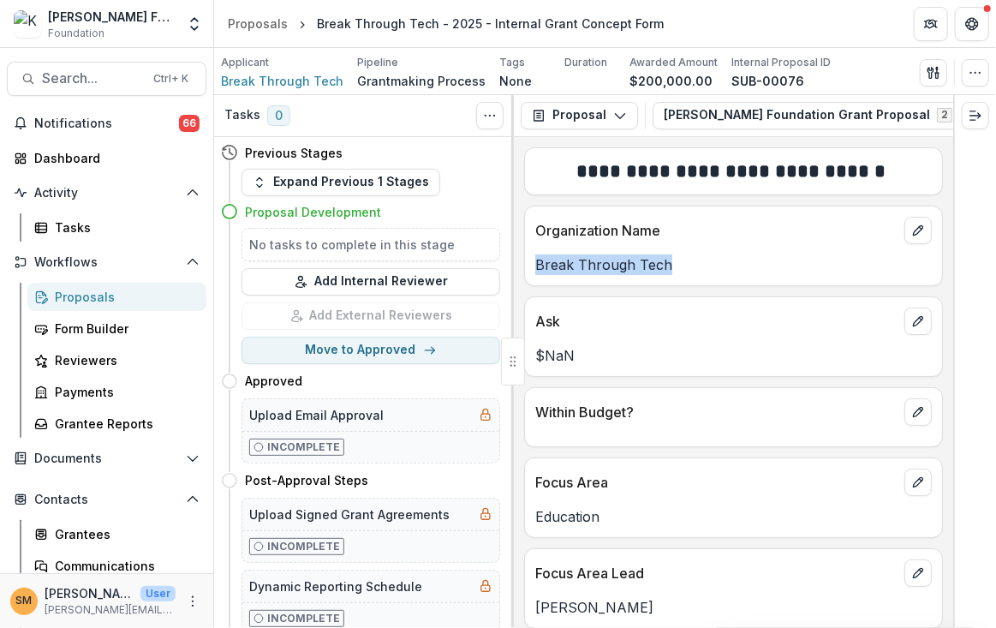
drag, startPoint x: 675, startPoint y: 262, endPoint x: 533, endPoint y: 270, distance: 142.4
click at [533, 270] on div "Break Through Tech" at bounding box center [733, 264] width 417 height 21
copy p "Break Through Tech"
click at [914, 321] on icon "edit" at bounding box center [918, 321] width 14 height 14
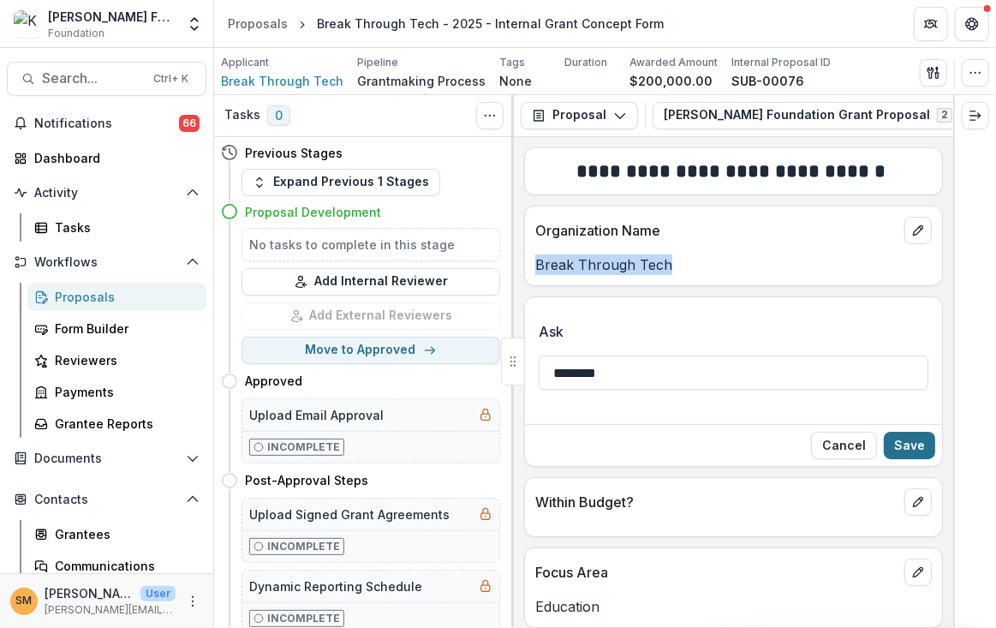
click at [906, 453] on button "Save" at bounding box center [909, 445] width 51 height 27
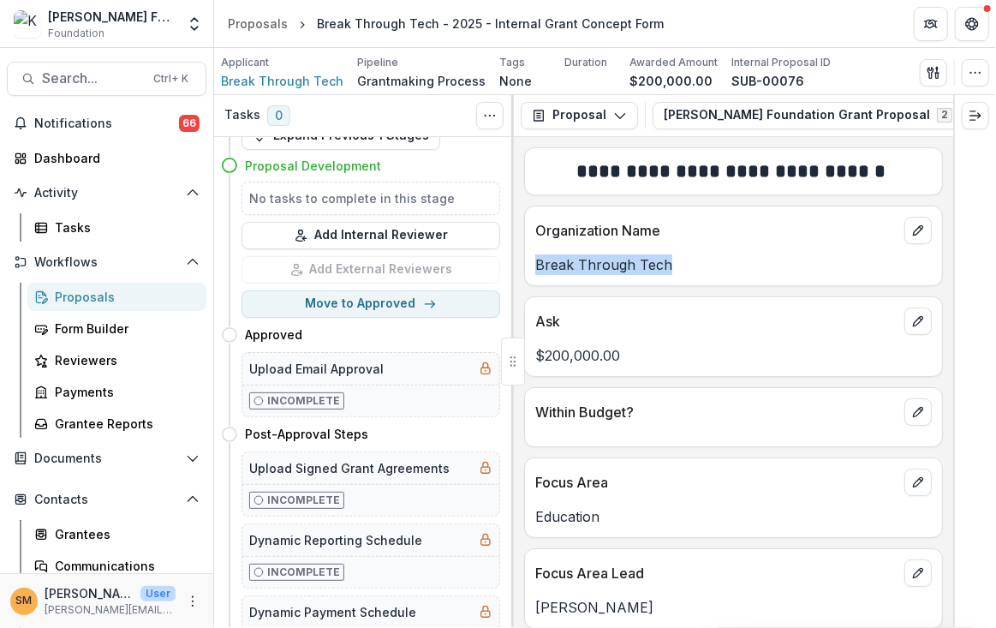
scroll to position [86, 0]
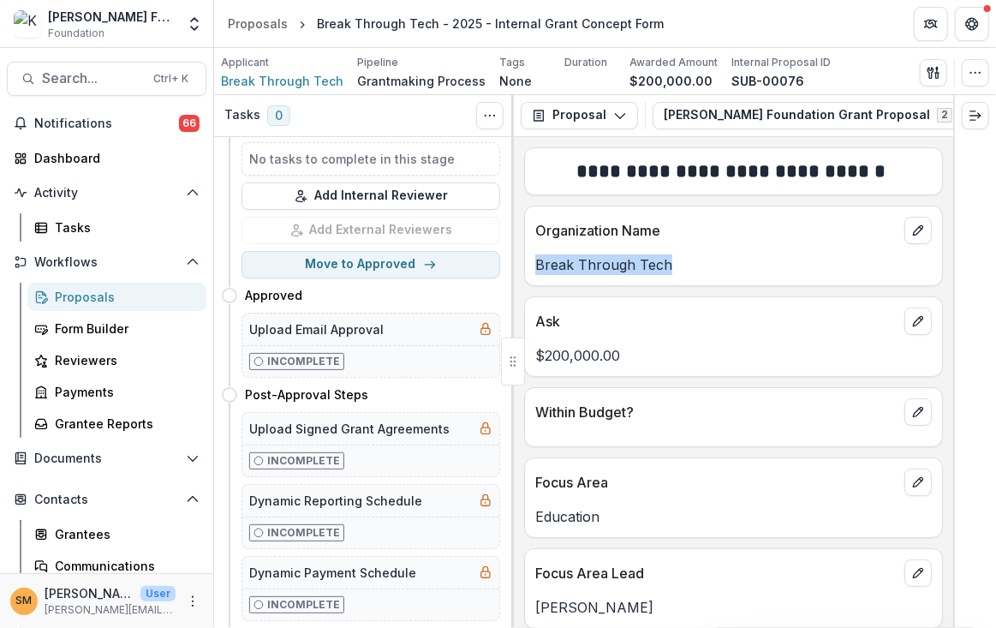
click at [67, 292] on div "Proposals" at bounding box center [124, 297] width 138 height 18
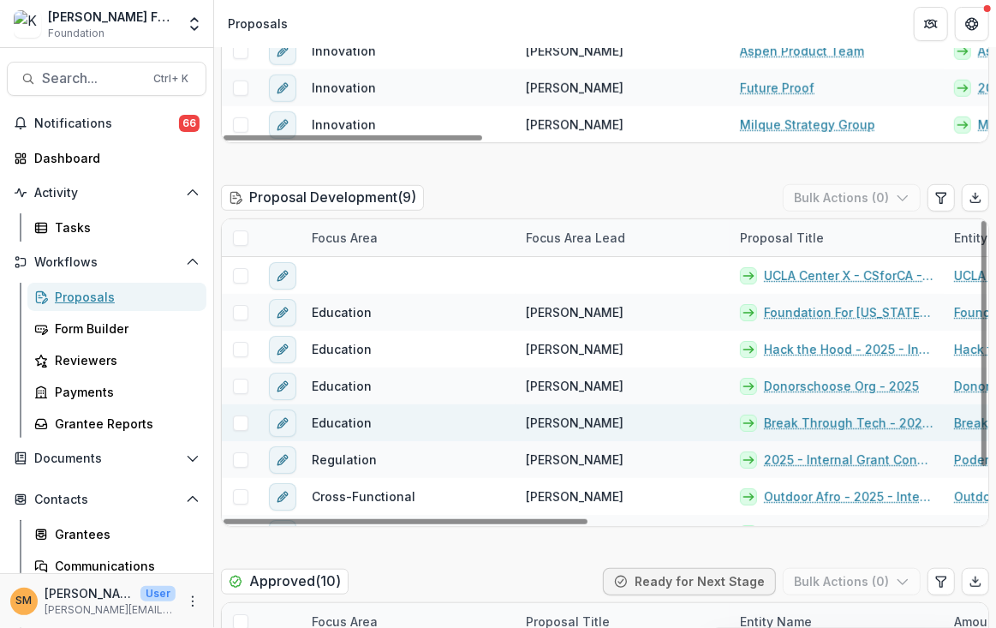
scroll to position [428, 0]
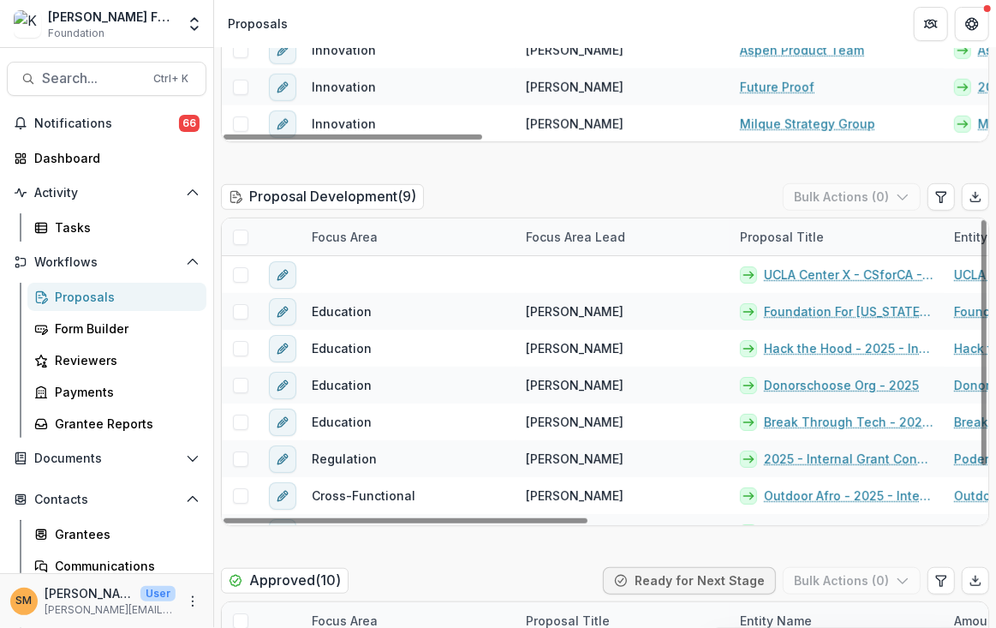
click at [331, 246] on div "Focus Area" at bounding box center [408, 236] width 214 height 37
click at [368, 271] on input at bounding box center [408, 274] width 206 height 27
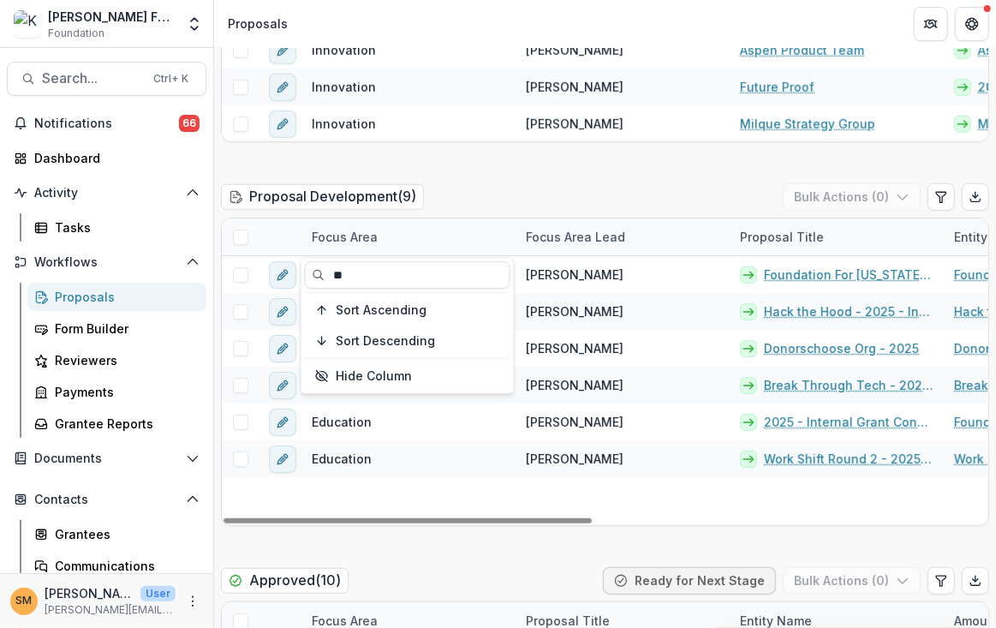
type input "**"
click at [519, 228] on div "Focus Area Lead" at bounding box center [576, 237] width 120 height 18
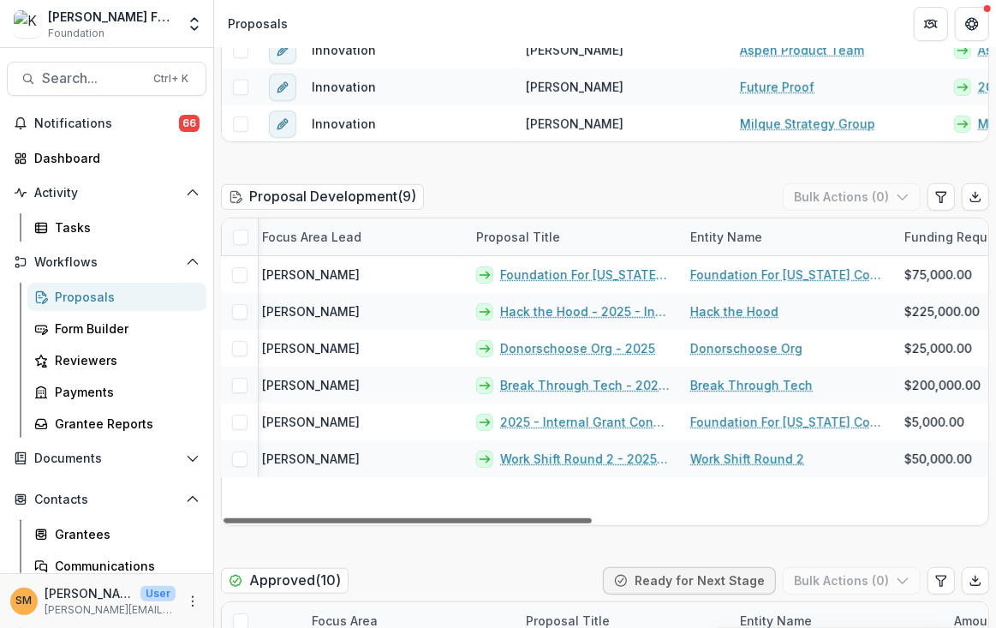
scroll to position [0, 267]
drag, startPoint x: 636, startPoint y: 520, endPoint x: 694, endPoint y: 525, distance: 57.6
click at [592, 523] on div at bounding box center [408, 520] width 368 height 5
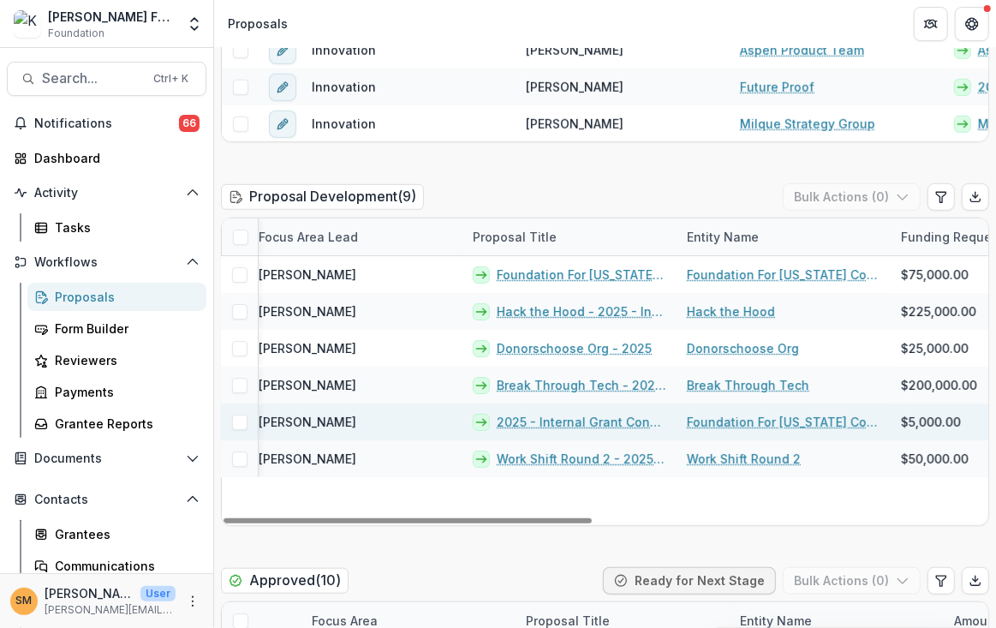
click at [759, 422] on link "Foundation For [US_STATE] Community Colleges" at bounding box center [784, 422] width 194 height 18
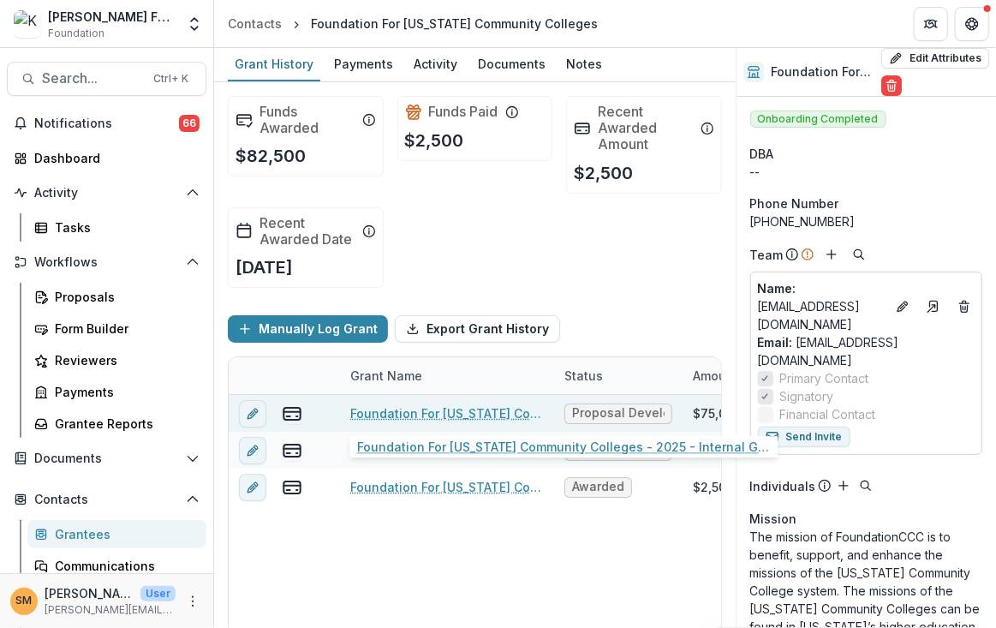
click at [420, 412] on link "Foundation For [US_STATE] Community Colleges - 2025 - Internal Grant Concept Fo…" at bounding box center [447, 413] width 194 height 18
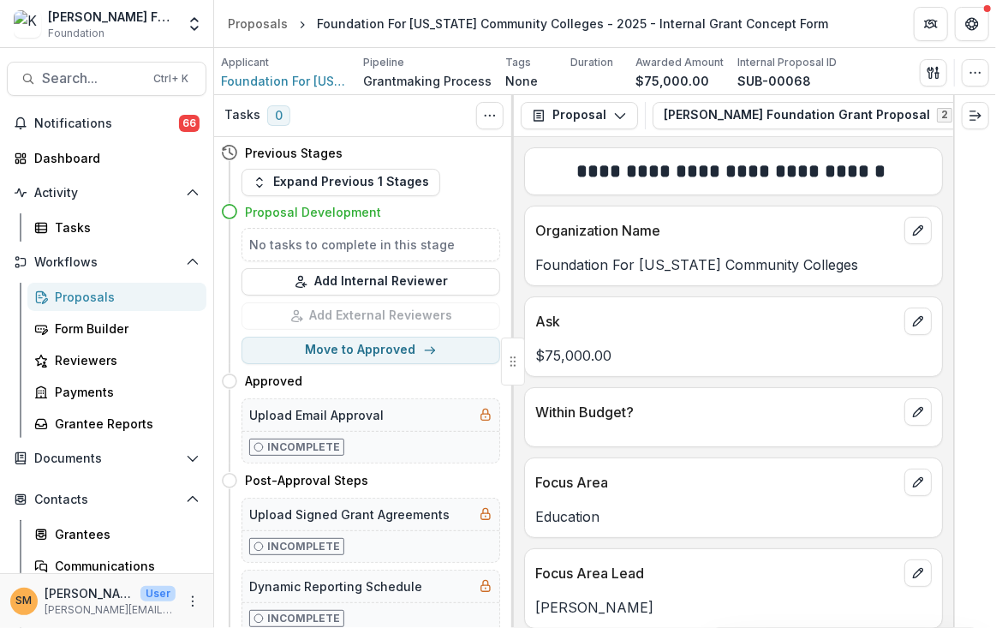
click at [564, 265] on p "Foundation For [US_STATE] Community Colleges" at bounding box center [733, 264] width 396 height 21
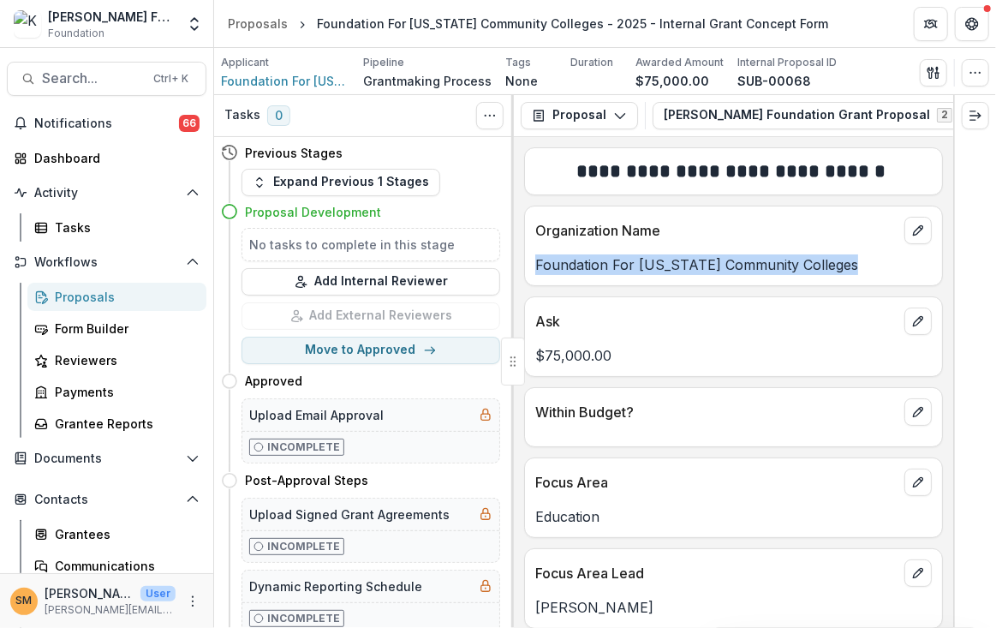
drag, startPoint x: 849, startPoint y: 266, endPoint x: 538, endPoint y: 270, distance: 311.7
click at [538, 270] on p "Foundation For [US_STATE] Community Colleges" at bounding box center [733, 264] width 396 height 21
copy p "Foundation For [US_STATE] Community Colleges"
click at [80, 301] on div "Proposals" at bounding box center [124, 297] width 138 height 18
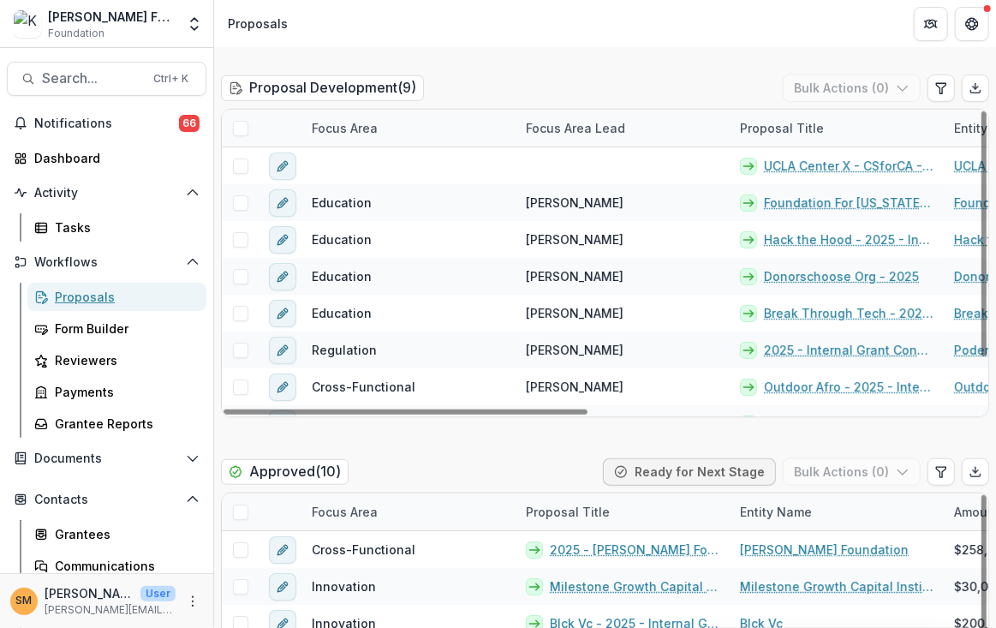
scroll to position [514, 0]
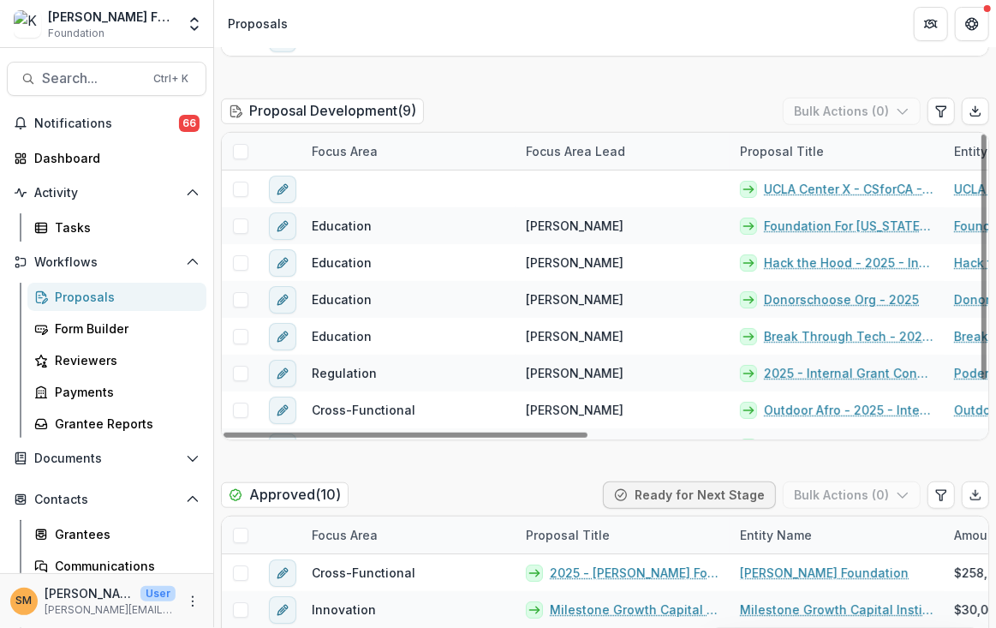
click at [328, 153] on div "Focus Area" at bounding box center [344, 151] width 86 height 18
click at [331, 191] on input at bounding box center [408, 189] width 206 height 27
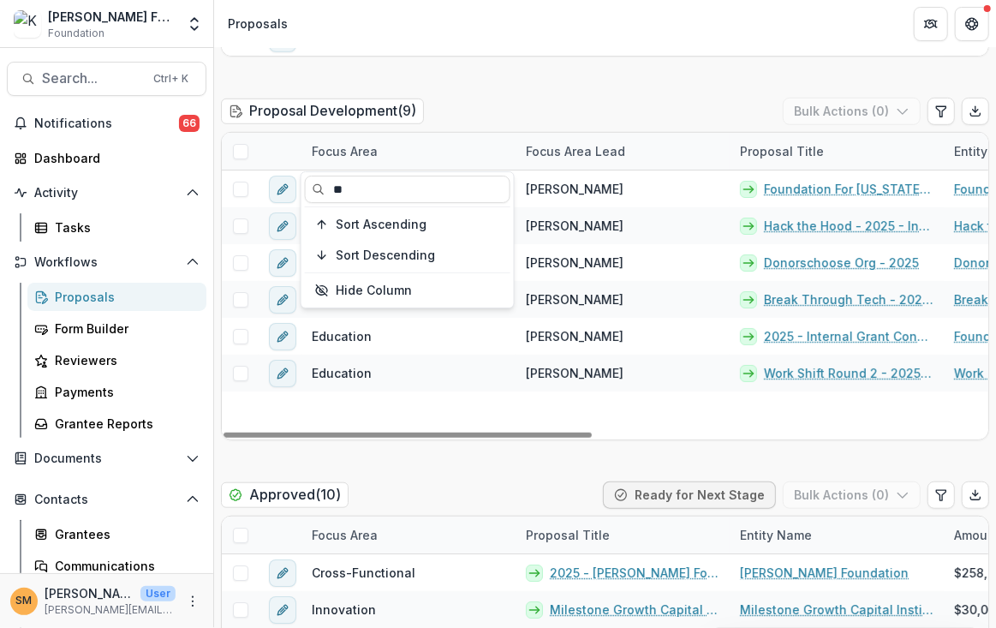
type input "**"
click at [509, 121] on div "Proposal Development ( 9 ) Bulk Actions ( 0 )" at bounding box center [605, 115] width 768 height 34
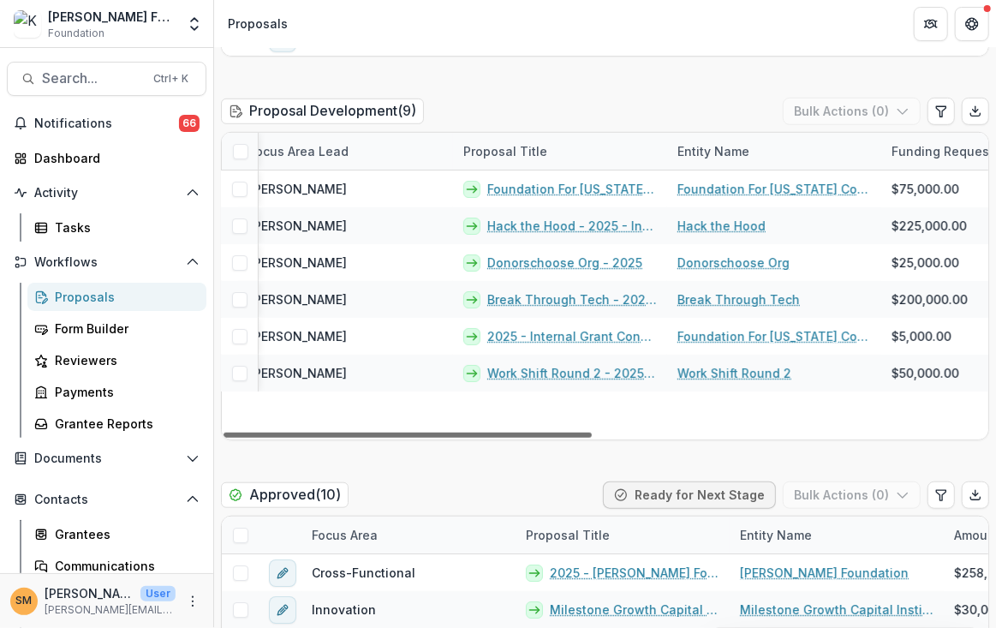
scroll to position [0, 283]
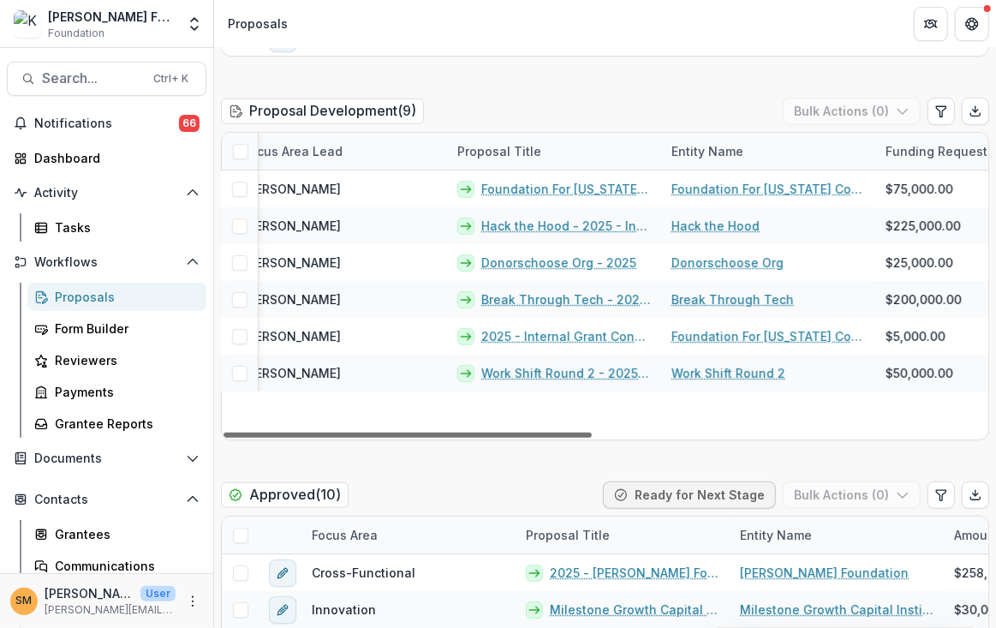
drag, startPoint x: 545, startPoint y: 433, endPoint x: 682, endPoint y: 431, distance: 136.2
click at [592, 432] on div at bounding box center [408, 434] width 368 height 5
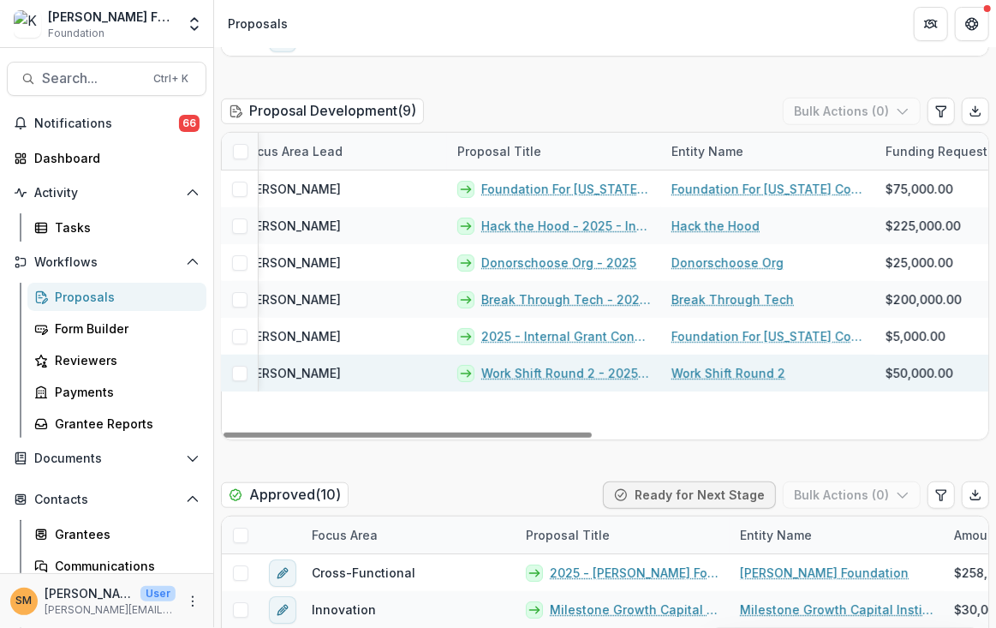
click at [791, 373] on div "Work Shift Round 2" at bounding box center [768, 373] width 214 height 37
click at [563, 373] on link "Work Shift Round 2 - 2025 - Internal Grant Concept Form" at bounding box center [566, 373] width 170 height 18
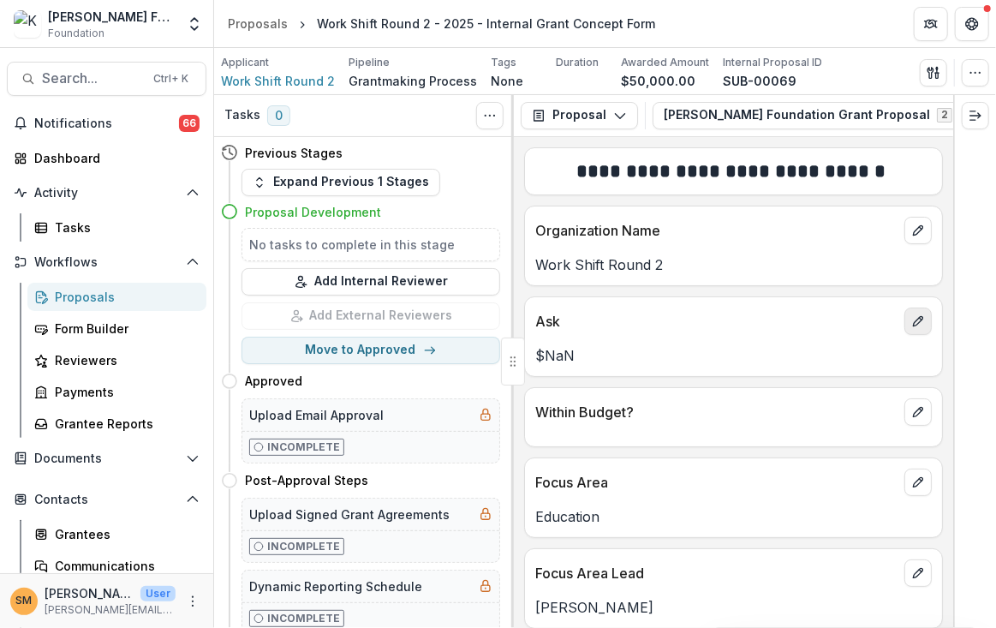
click at [913, 319] on icon "edit" at bounding box center [918, 321] width 14 height 14
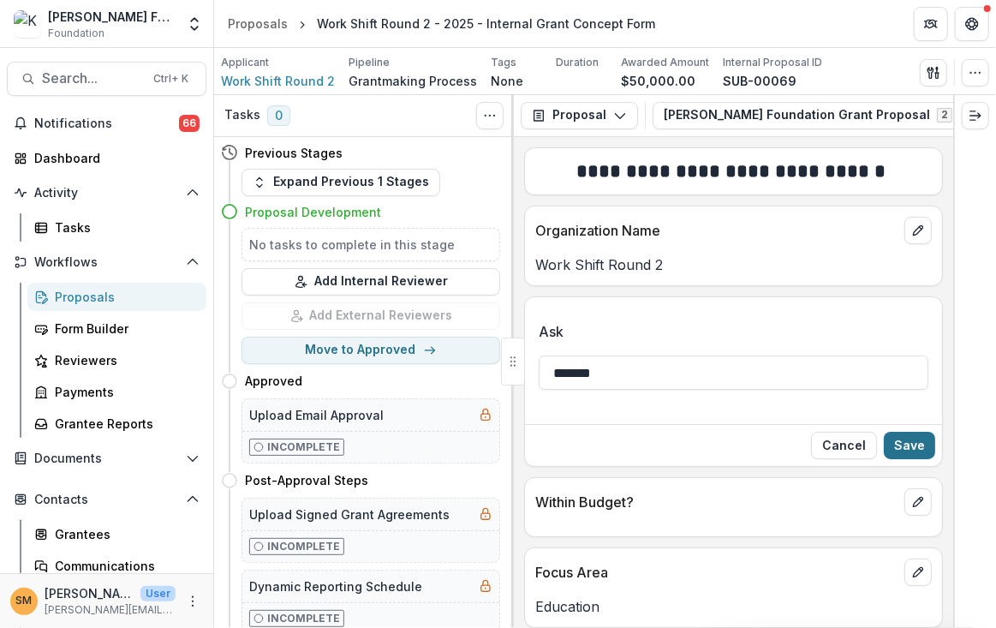
click at [902, 446] on button "Save" at bounding box center [909, 445] width 51 height 27
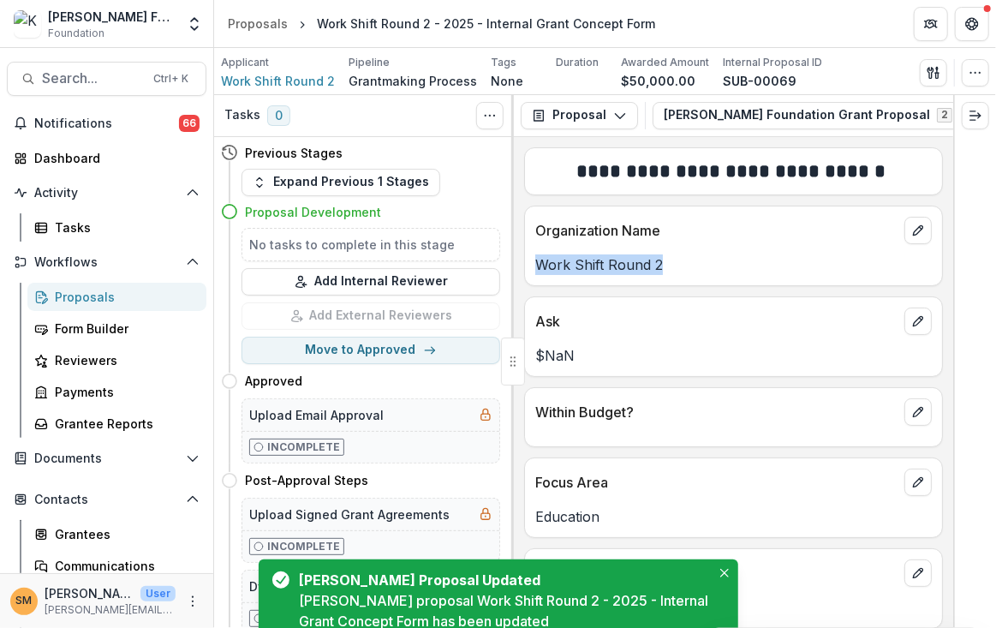
drag, startPoint x: 663, startPoint y: 269, endPoint x: 517, endPoint y: 263, distance: 145.7
click at [517, 263] on div "**********" at bounding box center [733, 382] width 439 height 491
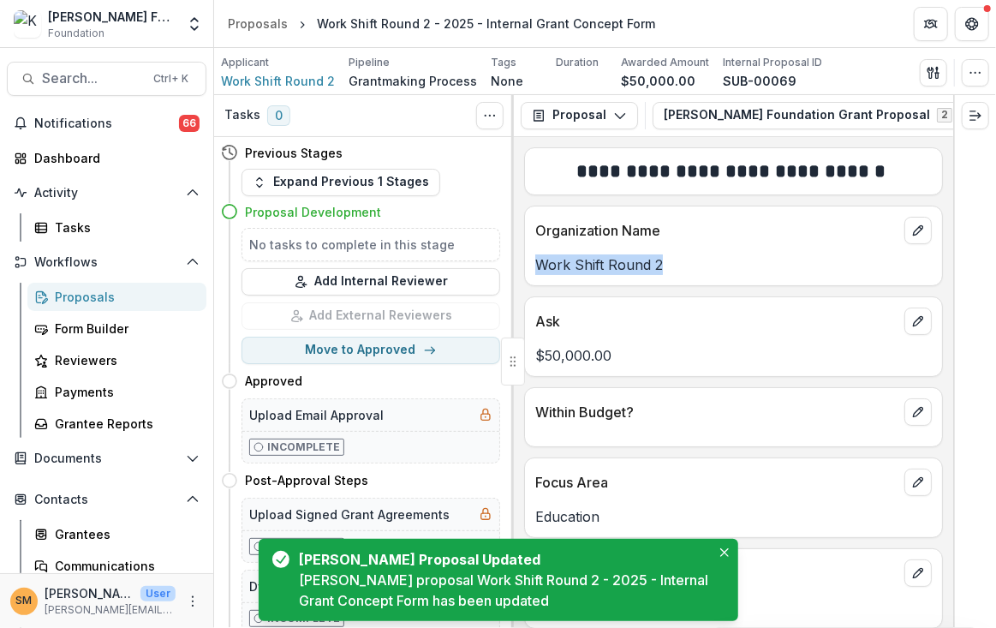
copy p "Work Shift Round 2"
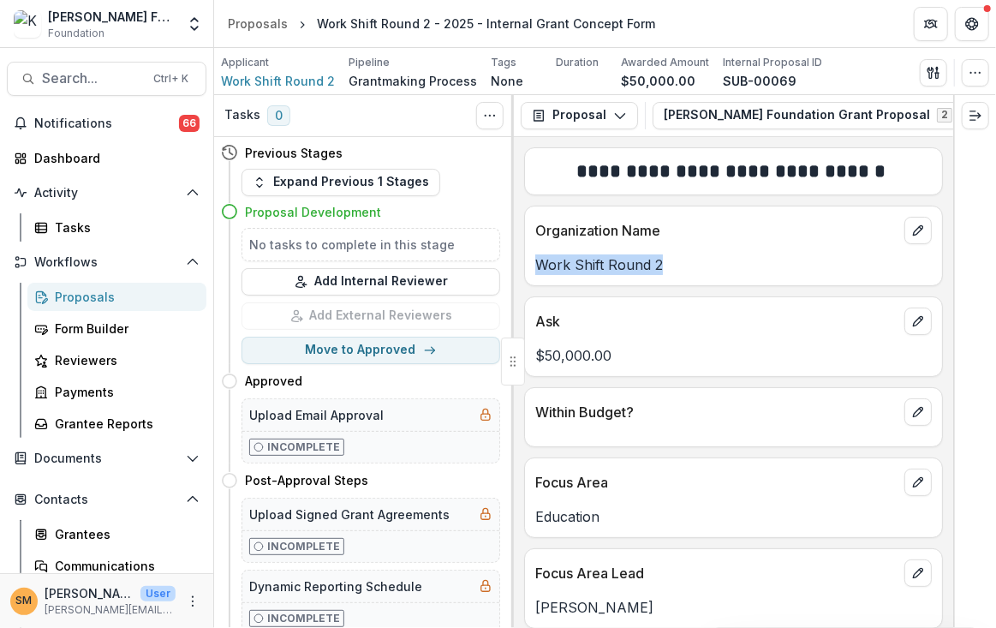
click at [89, 288] on div "Proposals" at bounding box center [124, 297] width 138 height 18
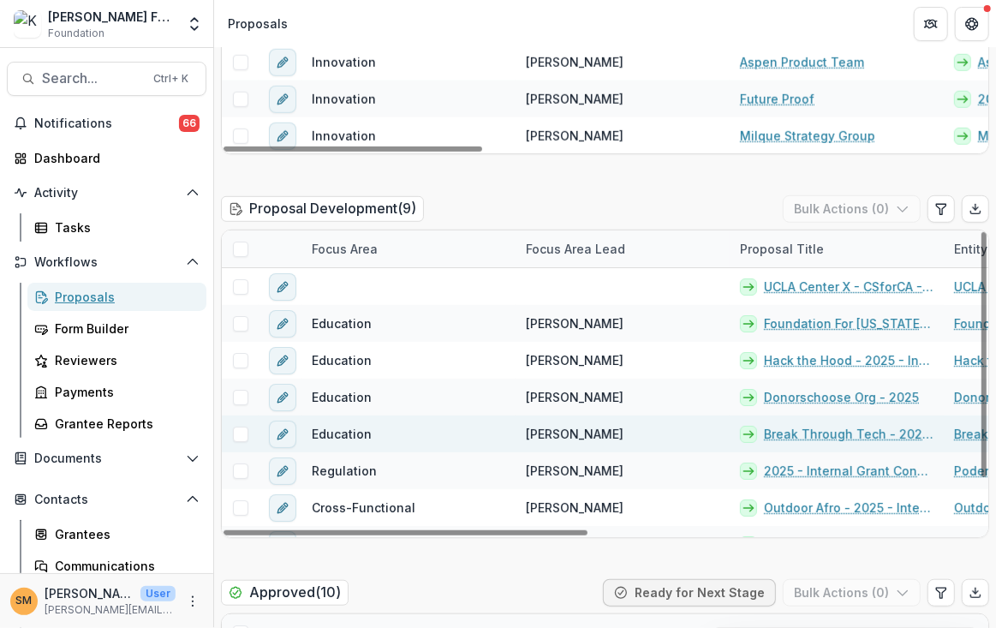
scroll to position [428, 0]
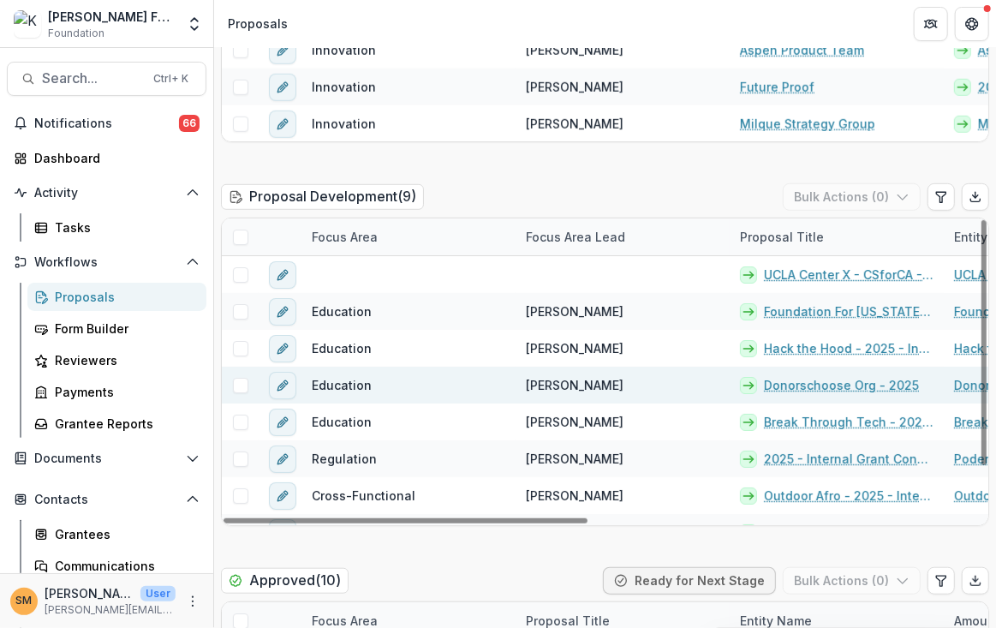
click at [879, 385] on link "Donorschoose Org - 2025" at bounding box center [841, 385] width 155 height 18
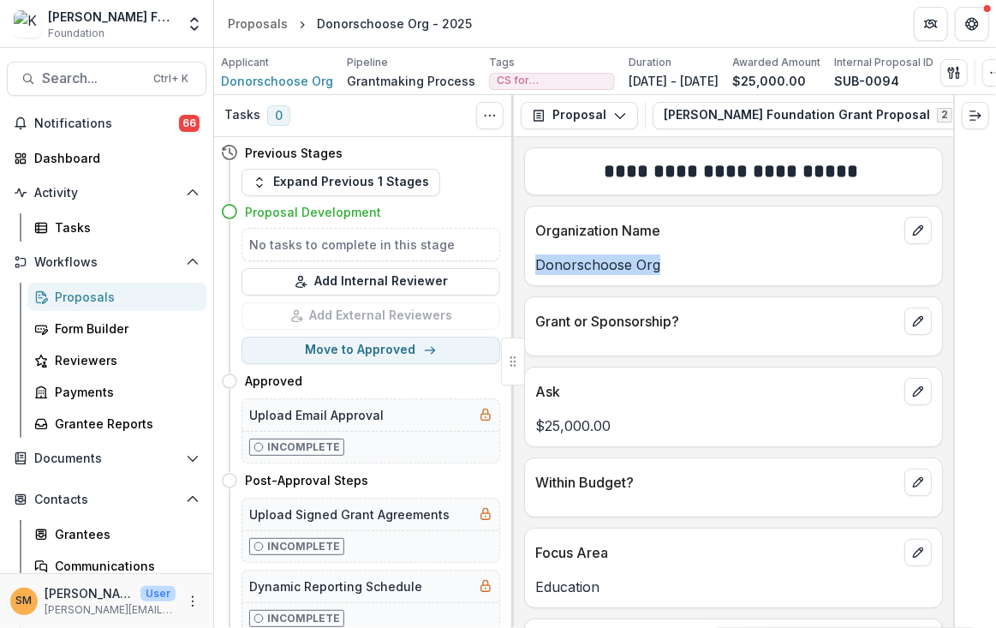
drag, startPoint x: 663, startPoint y: 266, endPoint x: 516, endPoint y: 264, distance: 147.3
click at [516, 264] on div "**********" at bounding box center [733, 382] width 439 height 491
copy p "Donorschoose Org"
click at [79, 300] on div "Proposals" at bounding box center [124, 297] width 138 height 18
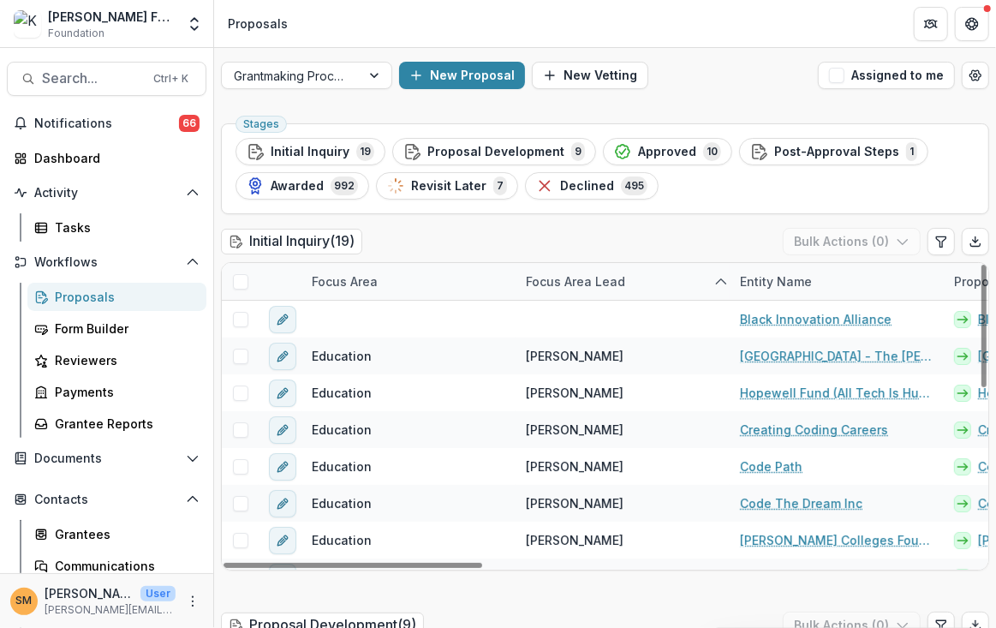
click at [337, 278] on div "Focus Area" at bounding box center [344, 281] width 86 height 18
click at [337, 320] on input at bounding box center [408, 319] width 206 height 27
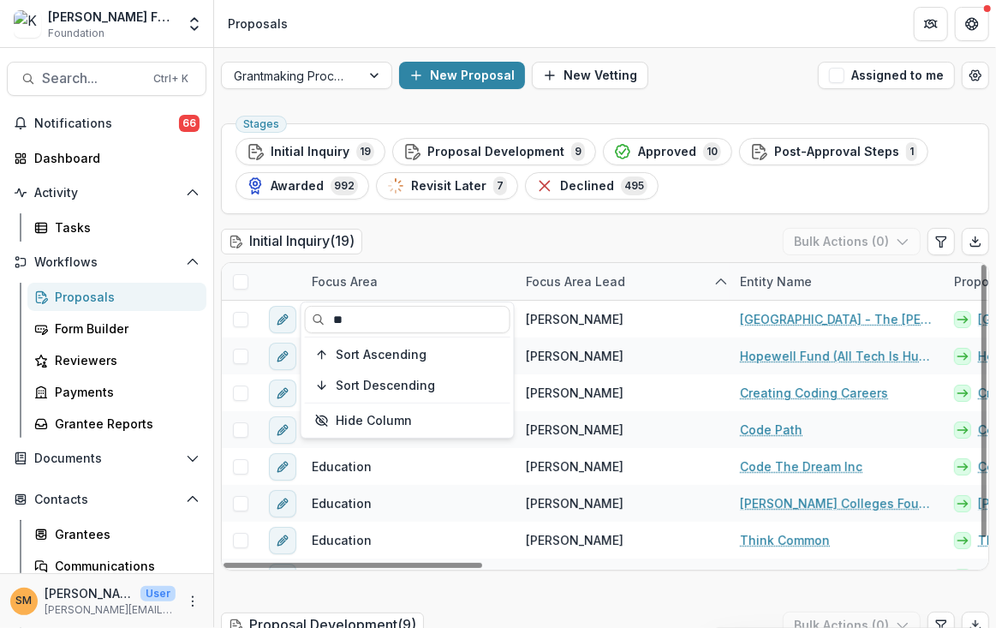
type input "**"
click at [466, 247] on div "Initial Inquiry ( 19 ) Bulk Actions ( 0 )" at bounding box center [605, 245] width 768 height 34
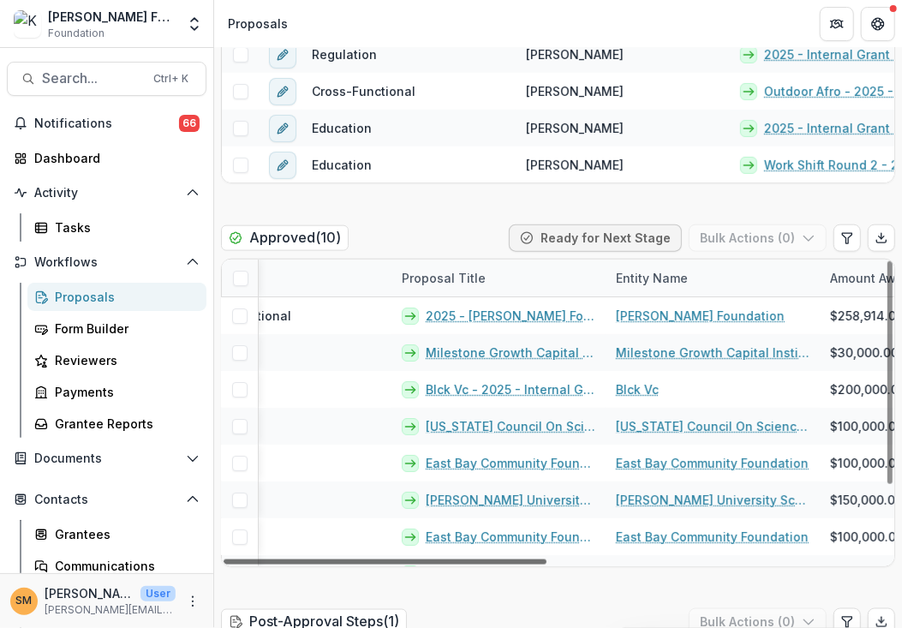
scroll to position [0, 135]
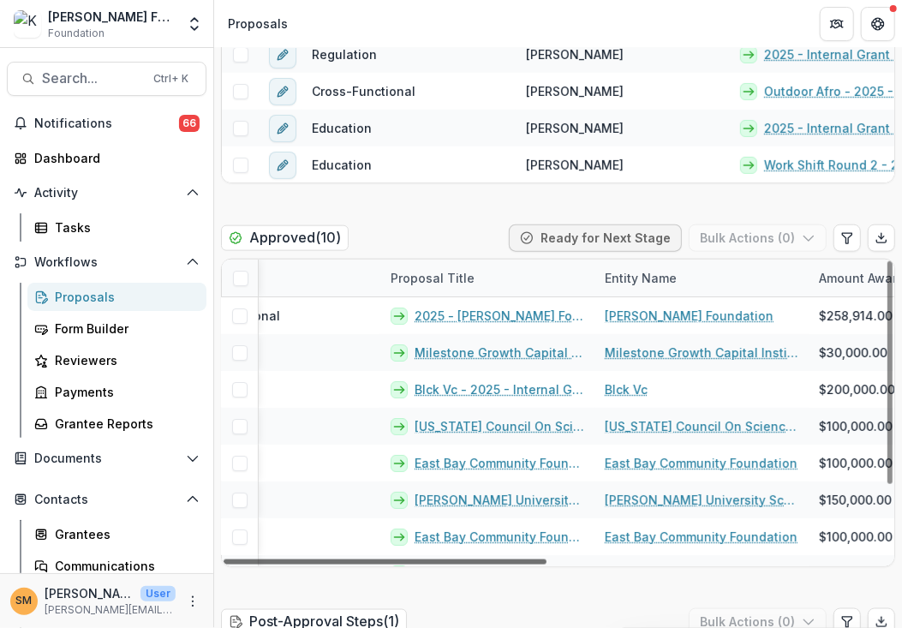
drag, startPoint x: 510, startPoint y: 564, endPoint x: 575, endPoint y: 580, distance: 66.9
click at [546, 564] on div at bounding box center [385, 561] width 323 height 5
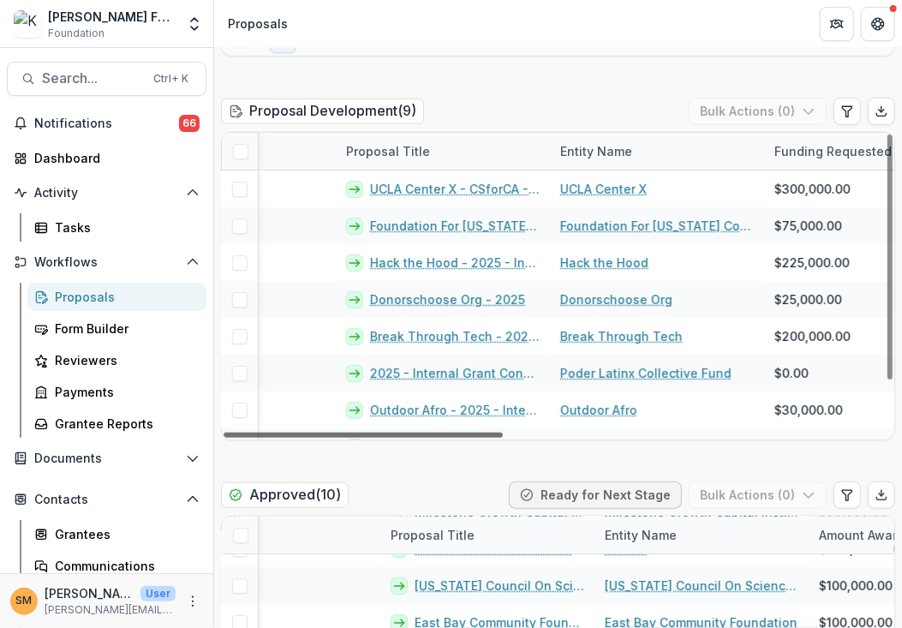
scroll to position [0, 396]
drag, startPoint x: 433, startPoint y: 432, endPoint x: 598, endPoint y: 445, distance: 165.0
click at [503, 438] on div at bounding box center [363, 434] width 279 height 5
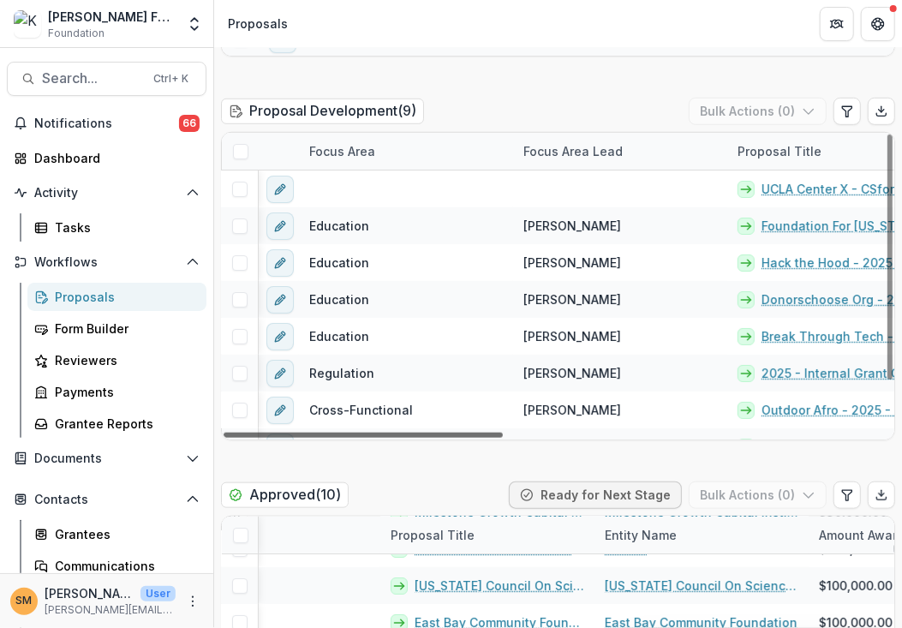
scroll to position [0, 0]
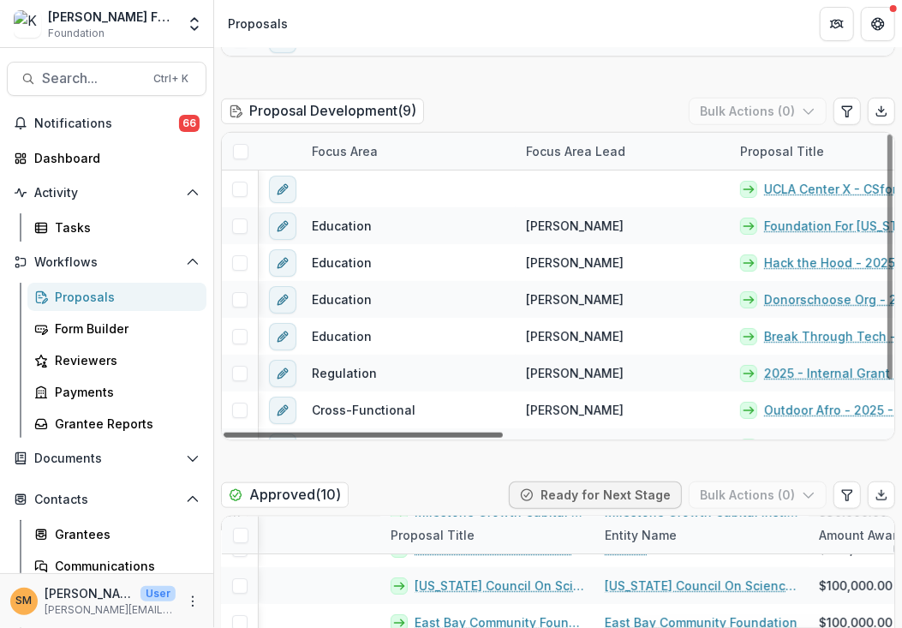
drag, startPoint x: 511, startPoint y: 433, endPoint x: 343, endPoint y: 444, distance: 169.1
click at [343, 438] on div at bounding box center [363, 434] width 279 height 5
